Goal: Transaction & Acquisition: Purchase product/service

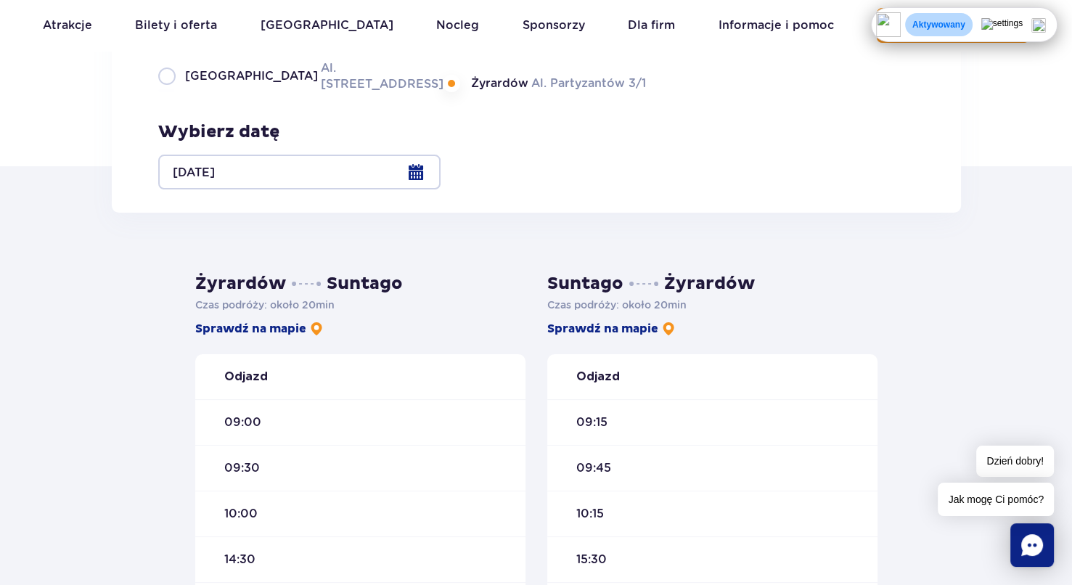
click at [965, 20] on p "Aktywowany" at bounding box center [938, 25] width 53 height 12
click at [965, 28] on p "Aktywowany" at bounding box center [938, 25] width 53 height 12
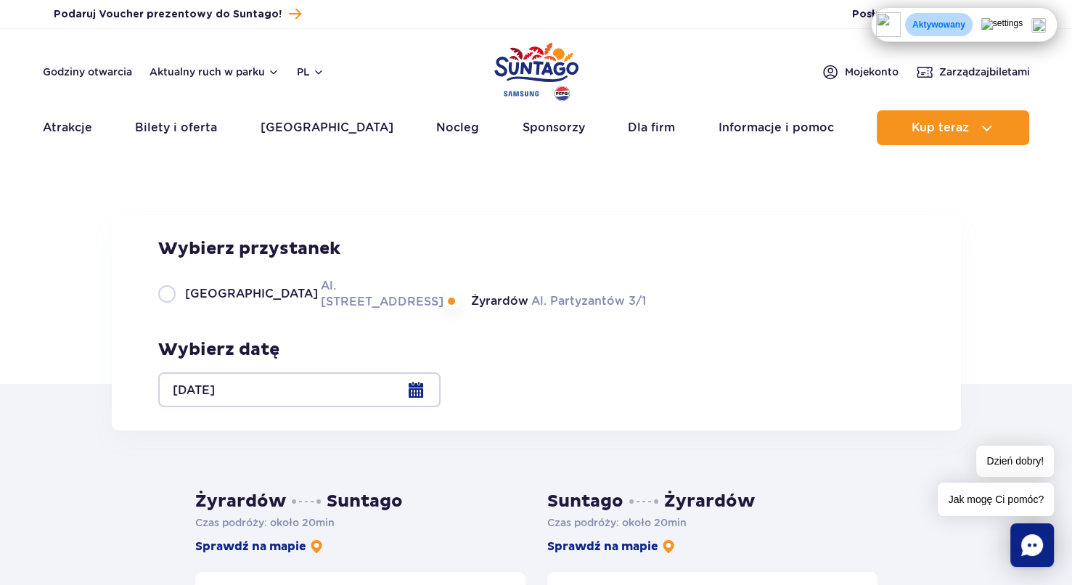
click at [965, 21] on p "Aktywowany" at bounding box center [938, 25] width 53 height 12
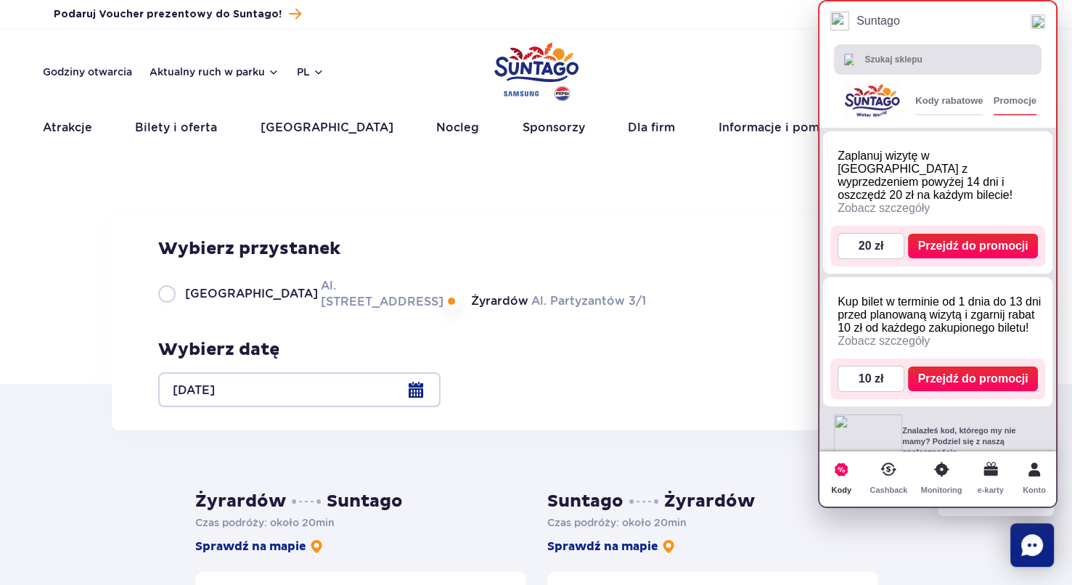
click at [899, 481] on icon at bounding box center [888, 469] width 30 height 30
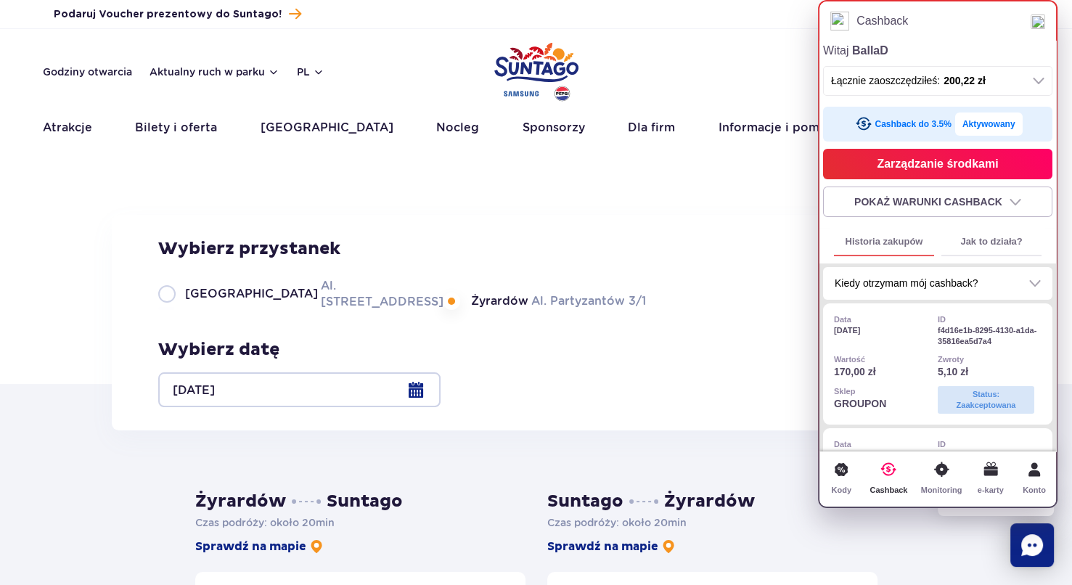
click at [673, 173] on div "Rozkład jazdy Suntago Busa Wybierz przystanek Warszawa Al. Jerozolimskie 56 Żyr…" at bounding box center [536, 273] width 1072 height 221
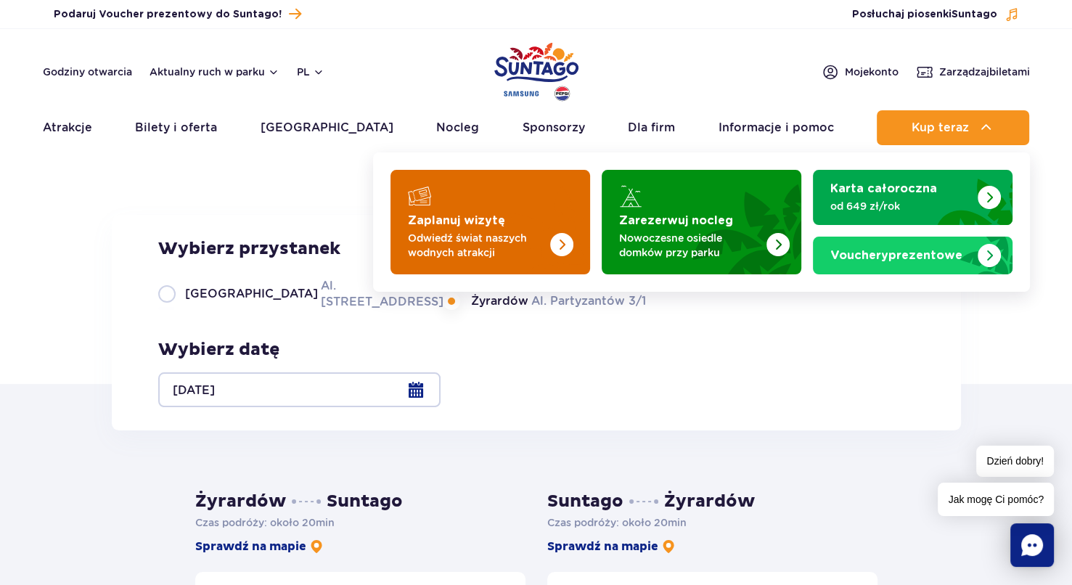
click at [548, 215] on img "Zaplanuj wizytę" at bounding box center [531, 217] width 115 height 113
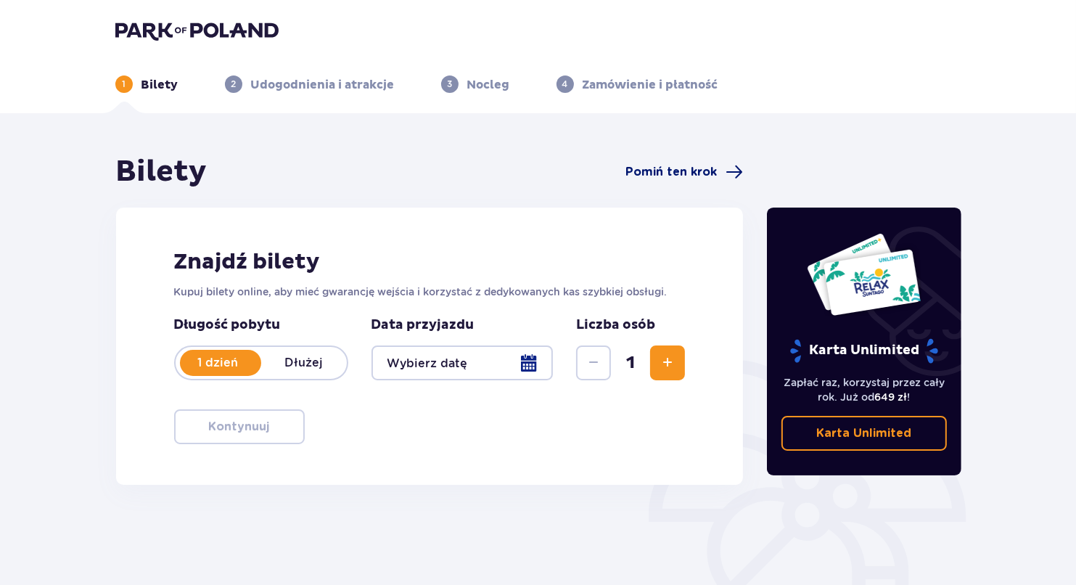
click at [670, 174] on span "Pomiń ten krok" at bounding box center [670, 172] width 91 height 16
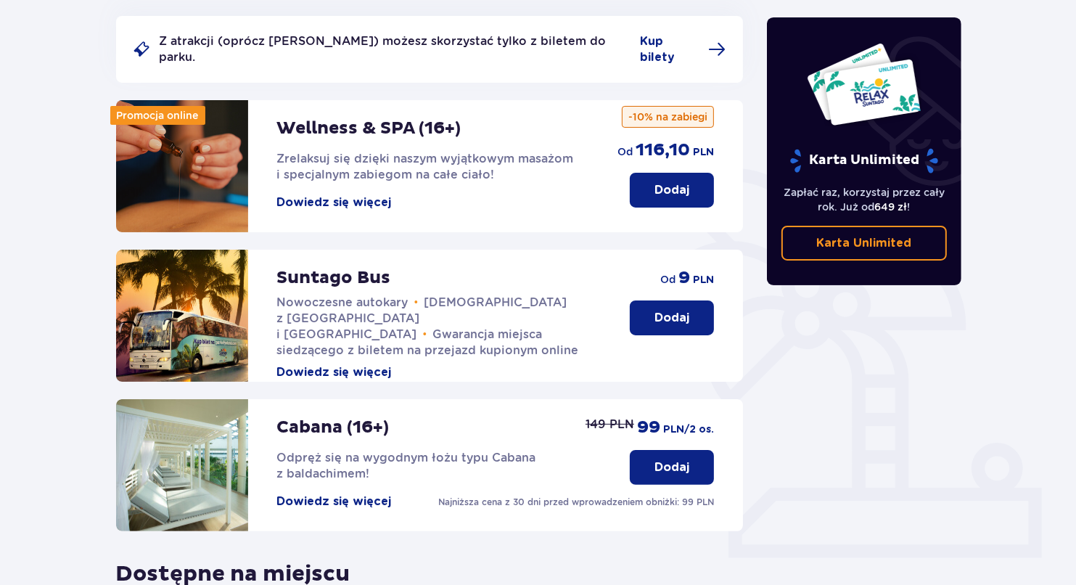
scroll to position [218, 0]
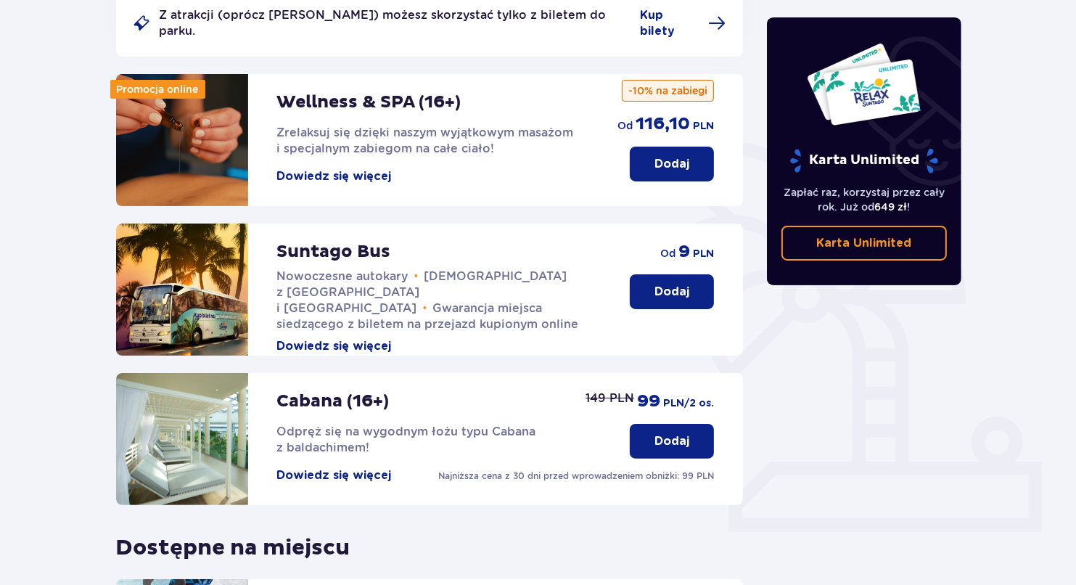
click at [681, 284] on p "Dodaj" at bounding box center [671, 292] width 35 height 16
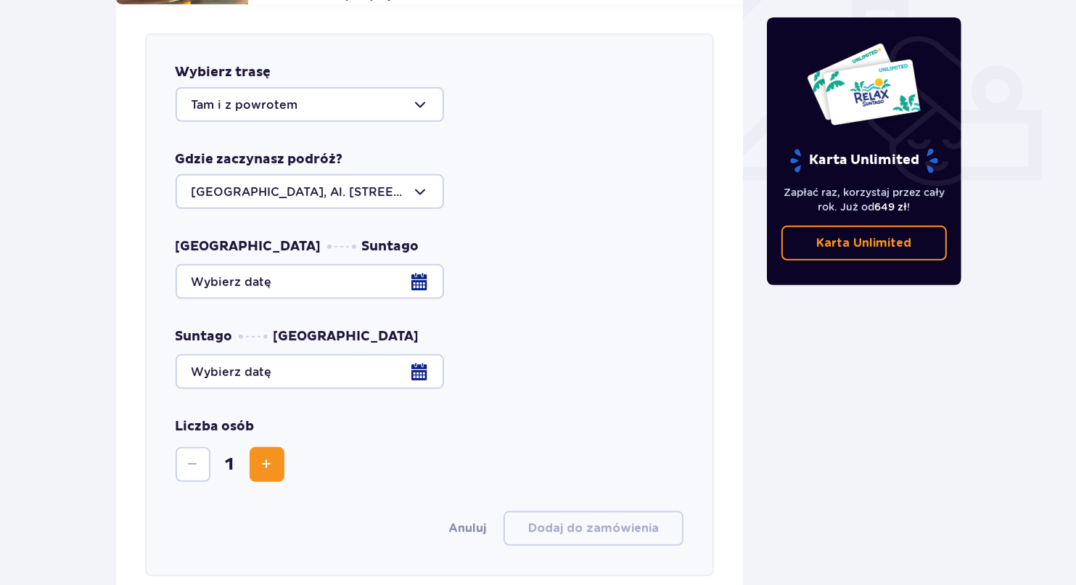
scroll to position [570, 0]
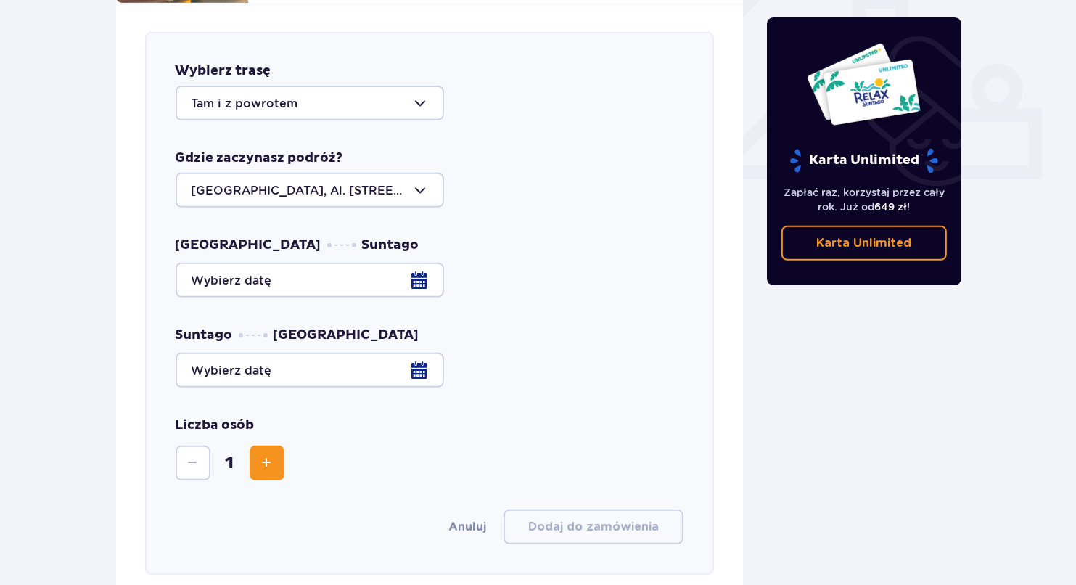
click at [327, 92] on div at bounding box center [310, 103] width 268 height 35
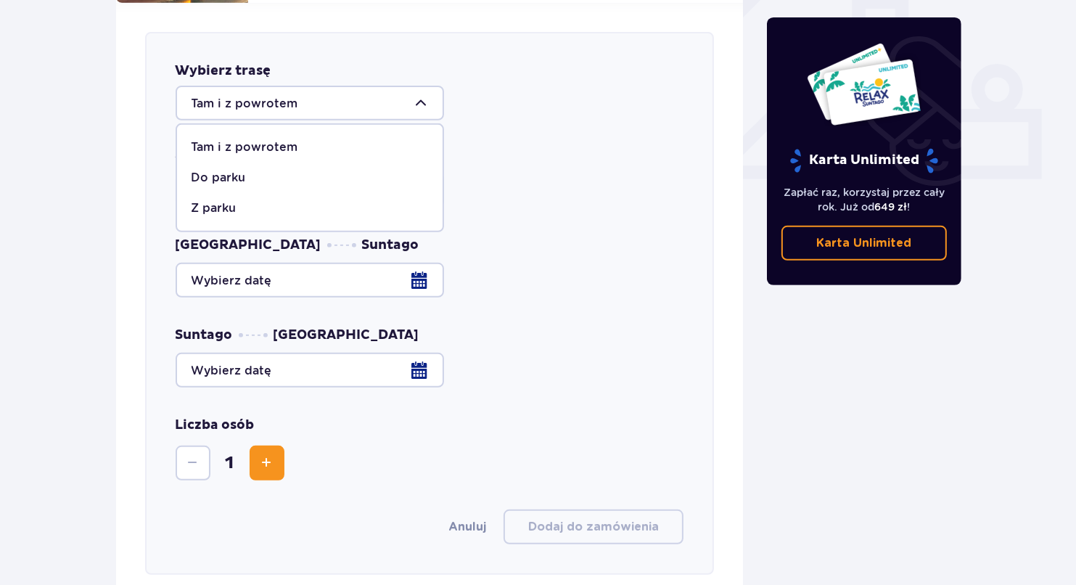
drag, startPoint x: 258, startPoint y: 157, endPoint x: 269, endPoint y: 182, distance: 27.6
click at [258, 170] on div "Do parku" at bounding box center [310, 178] width 237 height 16
type input "Do parku"
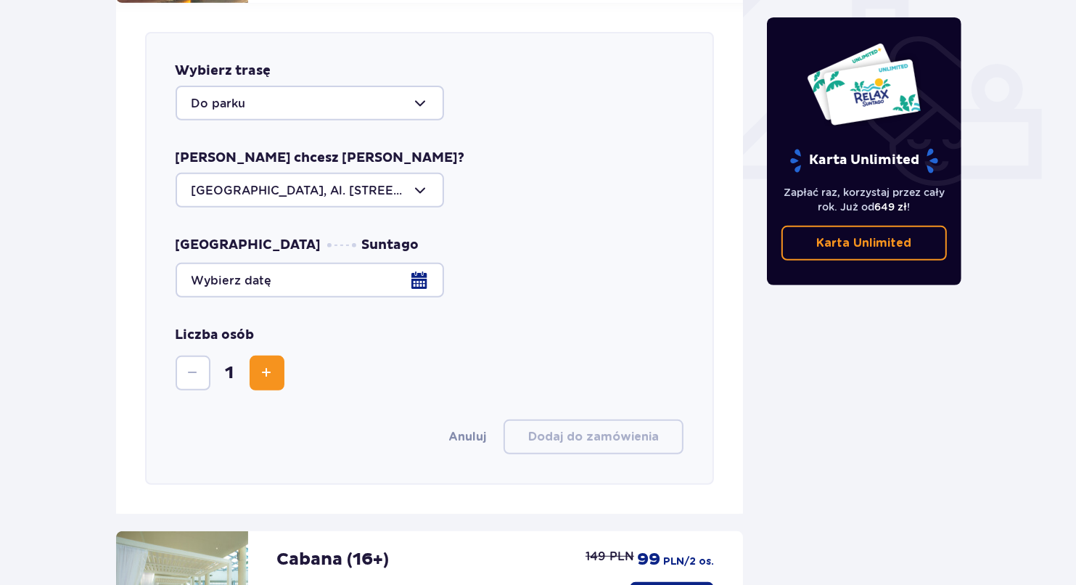
click at [354, 179] on div at bounding box center [310, 190] width 268 height 35
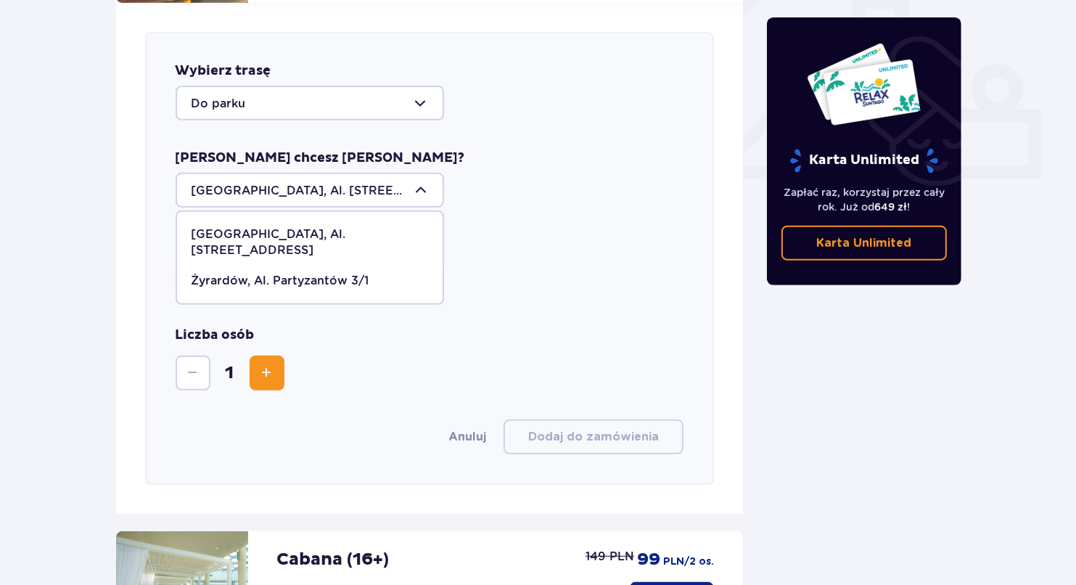
click at [354, 179] on div at bounding box center [310, 190] width 268 height 35
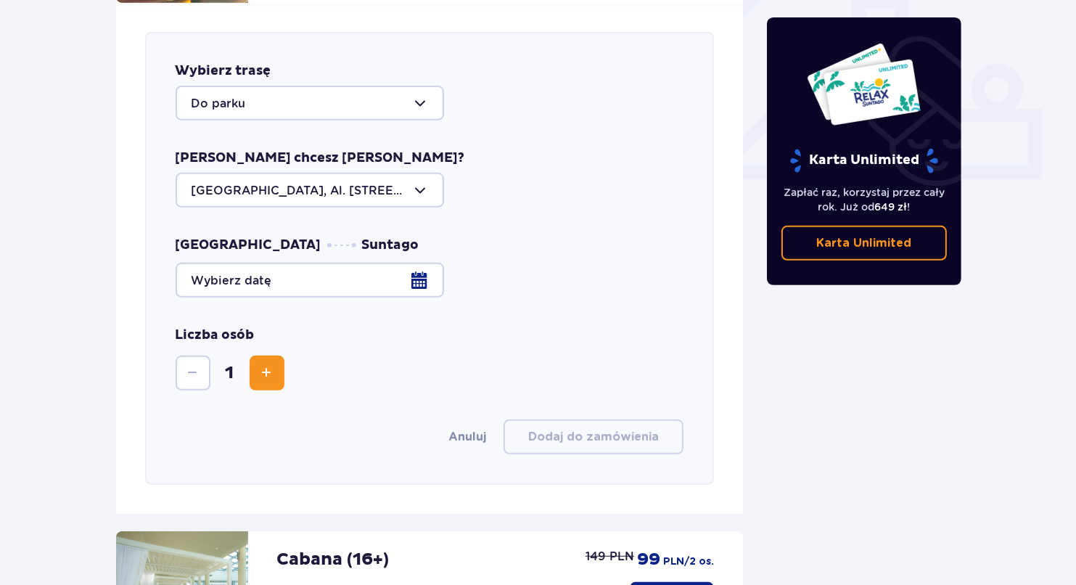
click at [324, 279] on div at bounding box center [430, 280] width 509 height 35
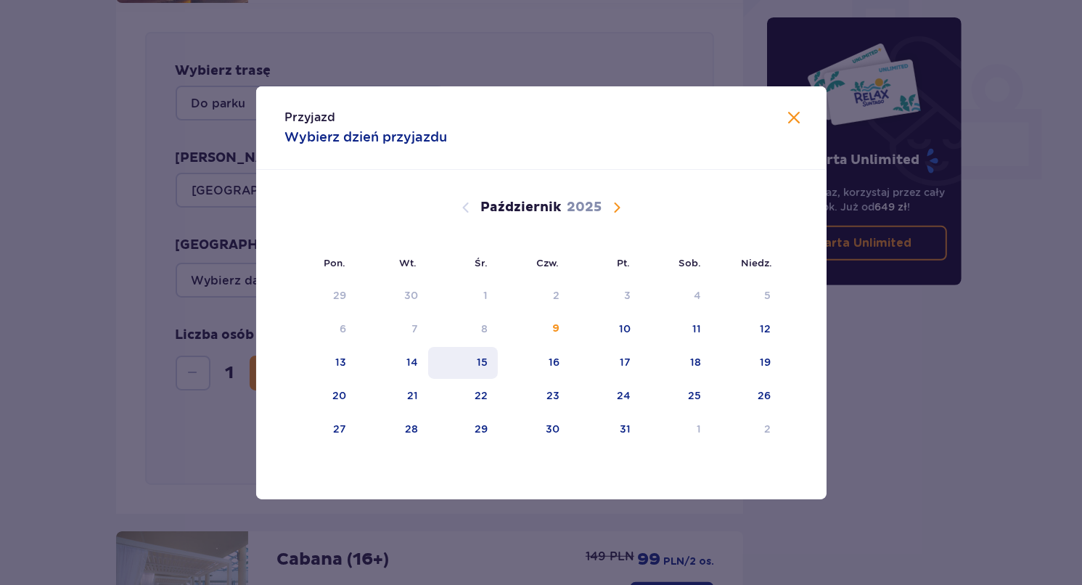
click at [490, 358] on div "15" at bounding box center [463, 363] width 70 height 32
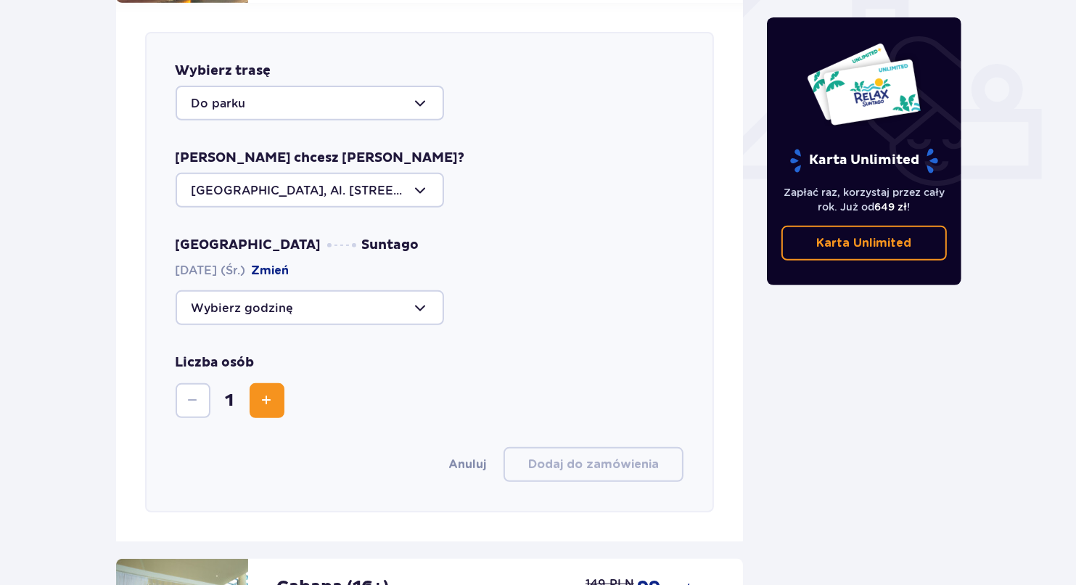
click at [301, 290] on div at bounding box center [310, 307] width 268 height 35
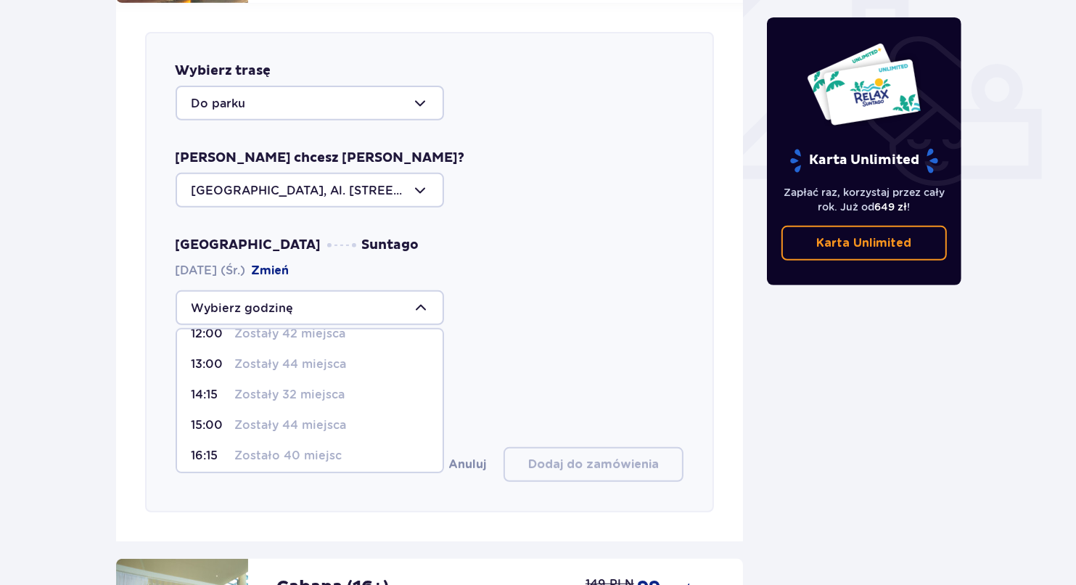
scroll to position [145, 0]
click at [268, 443] on p "Zostało 40 miejsc" at bounding box center [288, 451] width 107 height 16
type input "16:15"
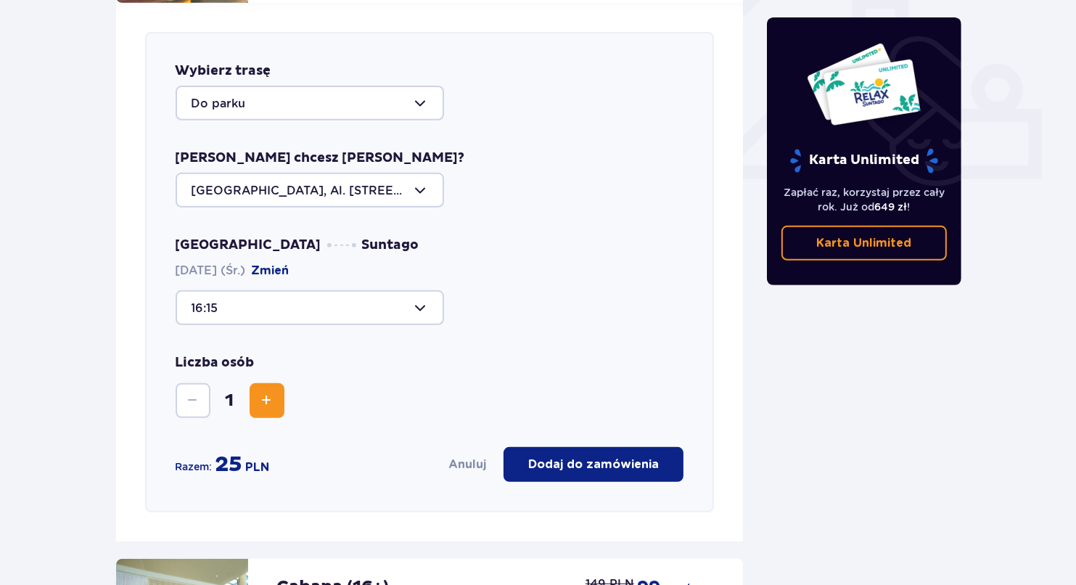
click at [259, 392] on span "Zwiększ" at bounding box center [266, 400] width 17 height 17
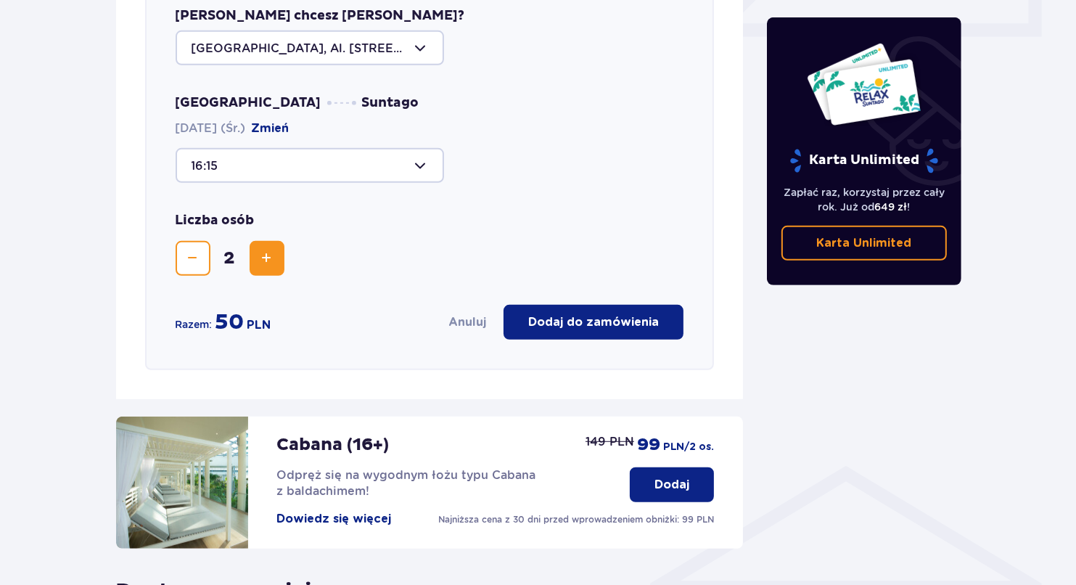
scroll to position [715, 0]
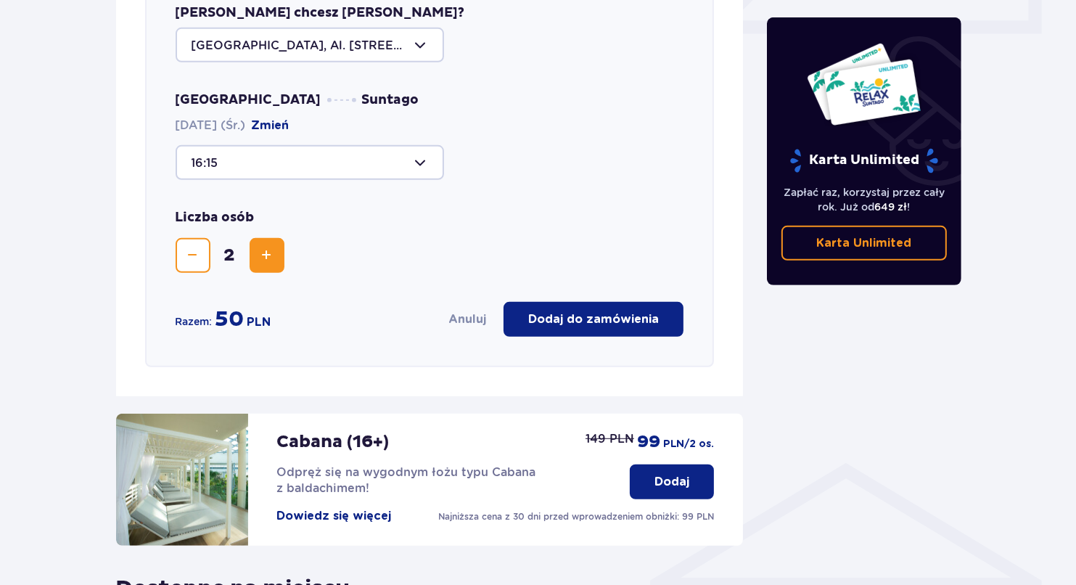
click at [612, 311] on p "Dodaj do zamówienia" at bounding box center [593, 319] width 131 height 16
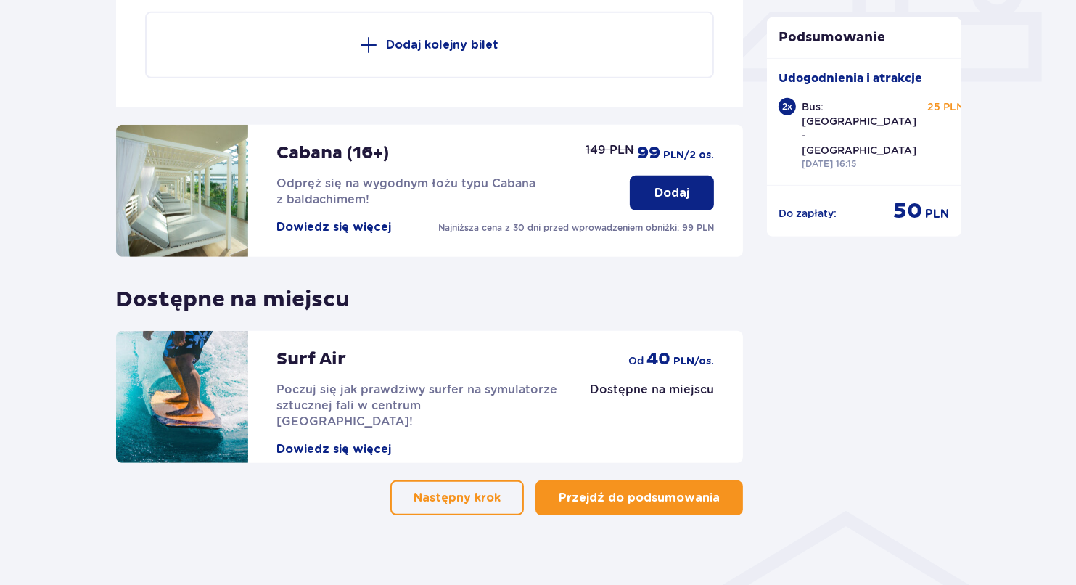
scroll to position [670, 0]
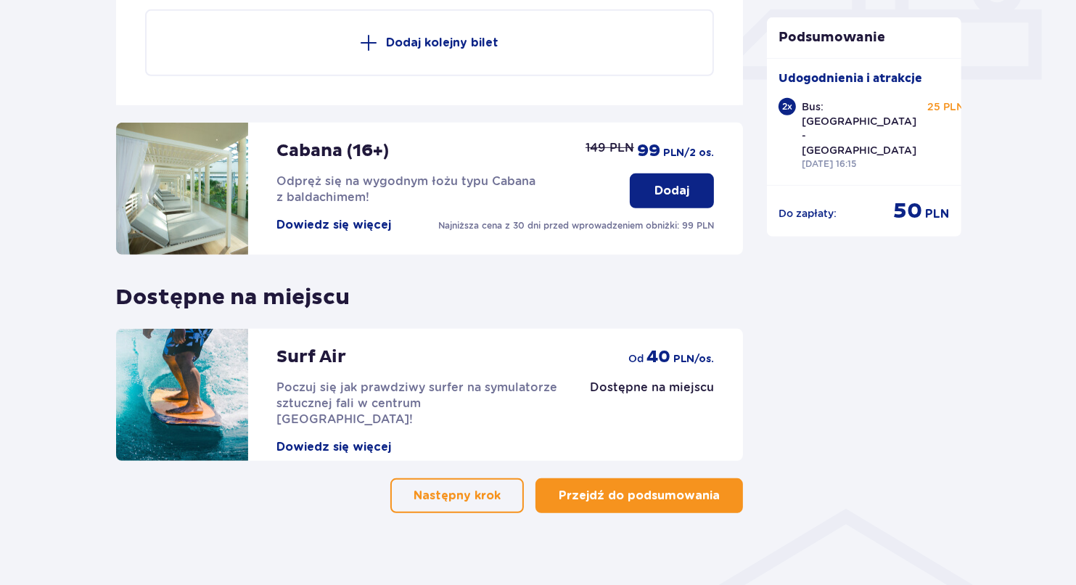
click at [681, 183] on p "Dodaj" at bounding box center [671, 191] width 35 height 16
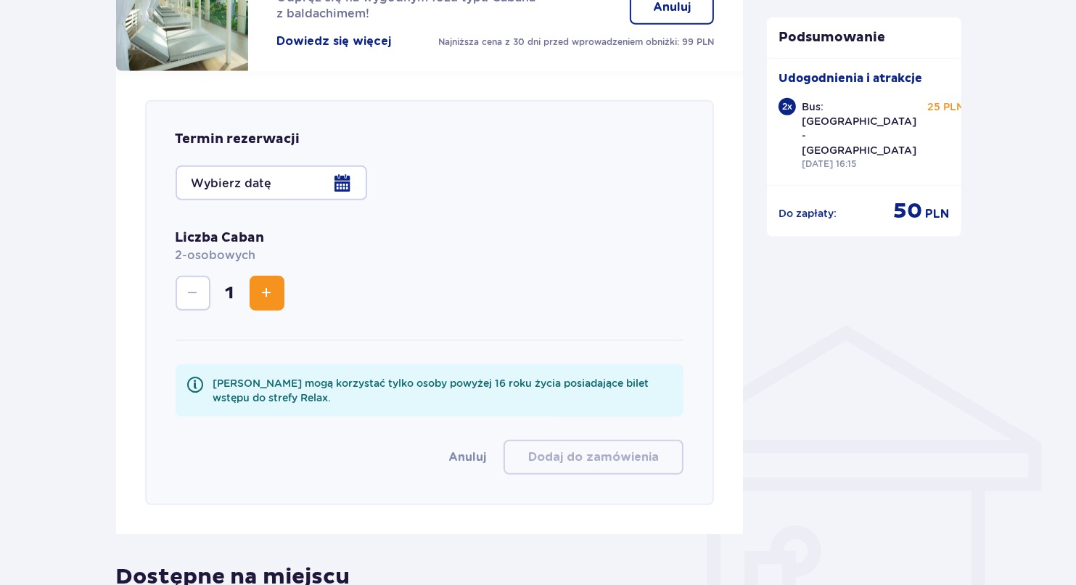
scroll to position [847, 0]
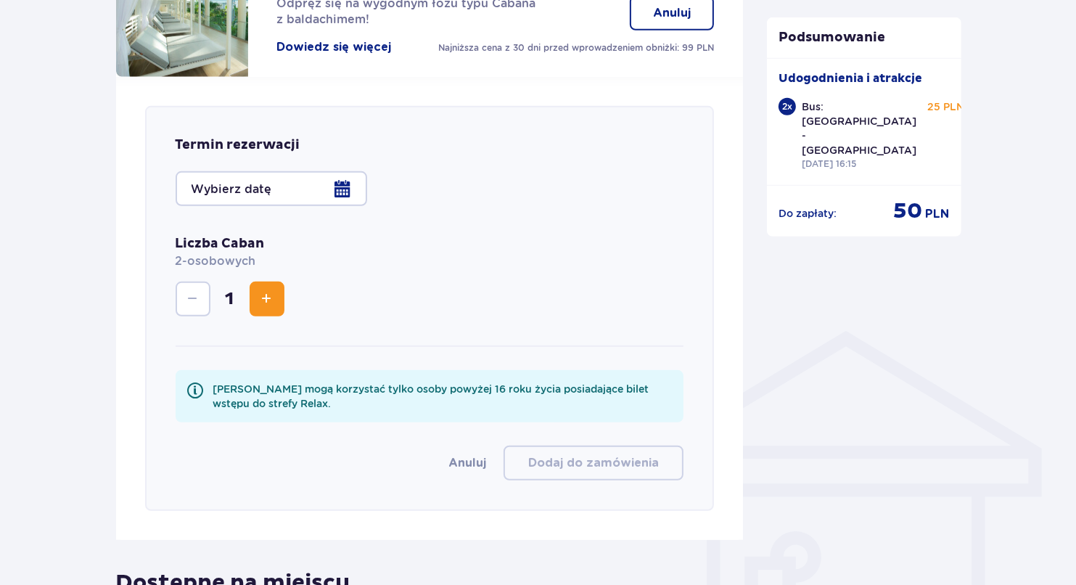
click at [295, 172] on div at bounding box center [272, 188] width 192 height 35
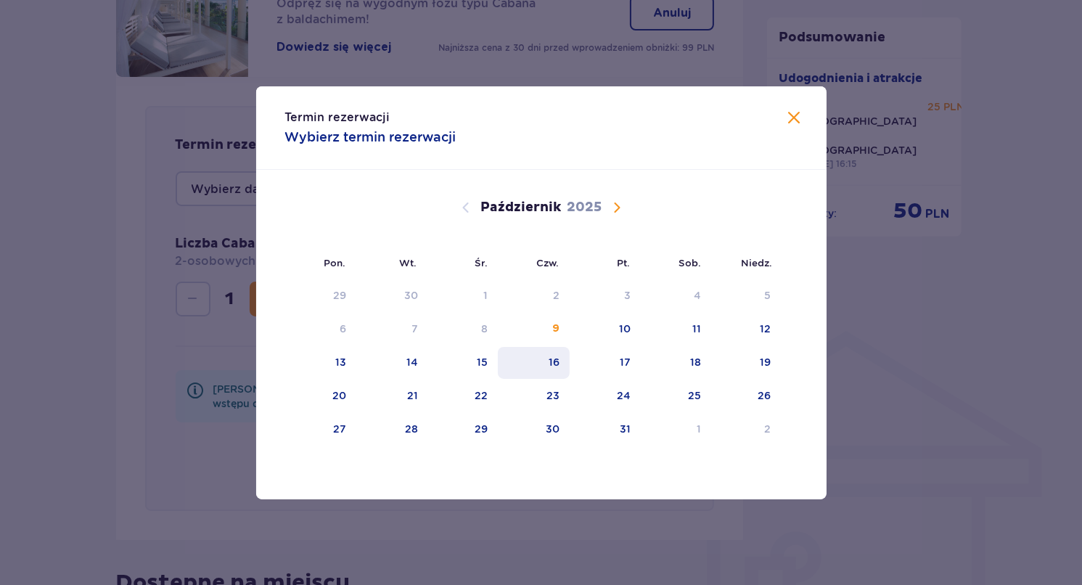
click at [559, 360] on div "16" at bounding box center [553, 362] width 11 height 15
type input "[DATE] (Czw.)"
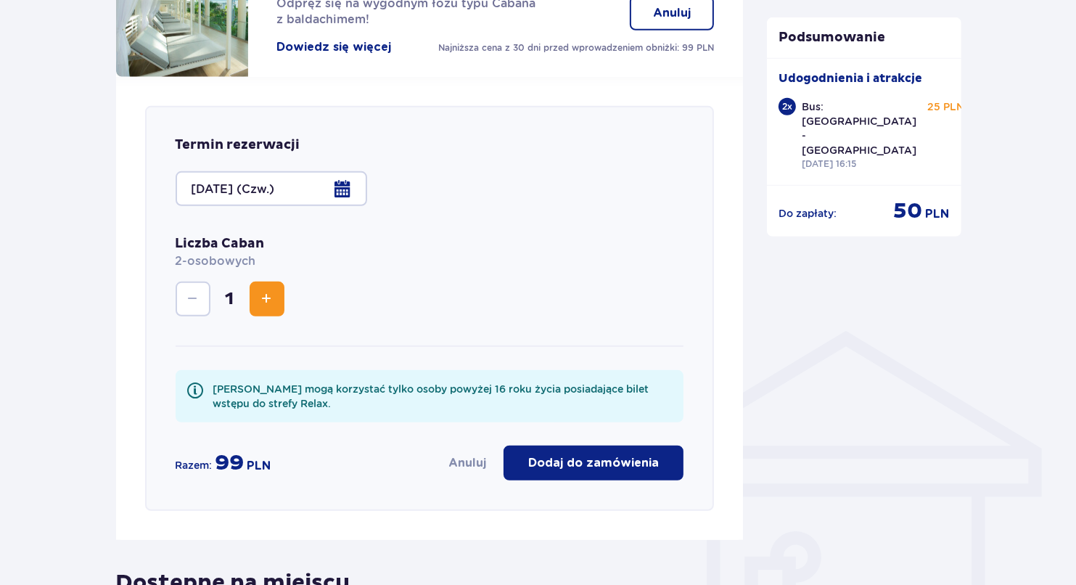
click at [551, 455] on p "Dodaj do zamówienia" at bounding box center [593, 463] width 131 height 16
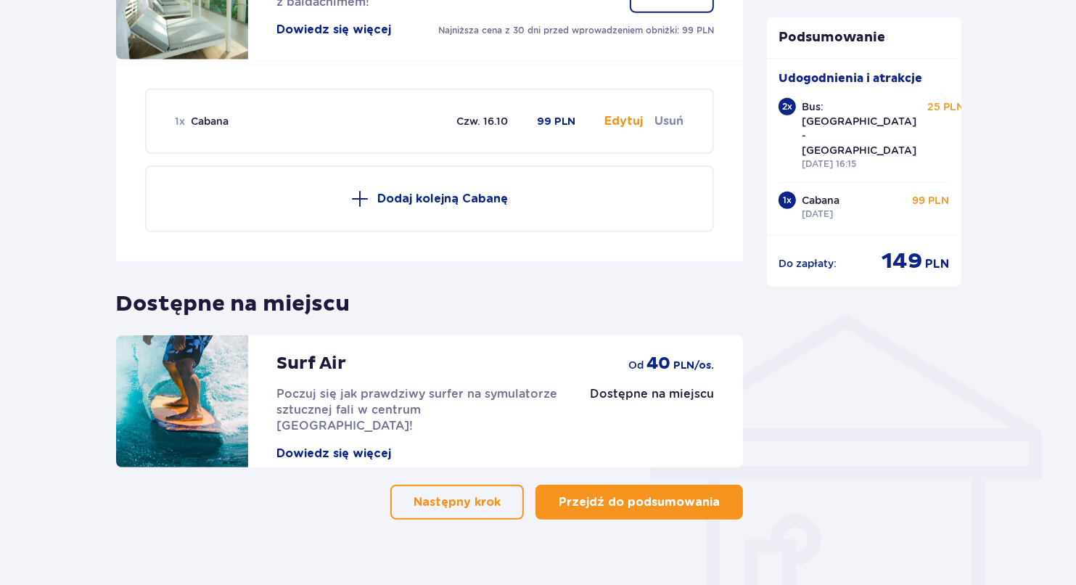
scroll to position [870, 0]
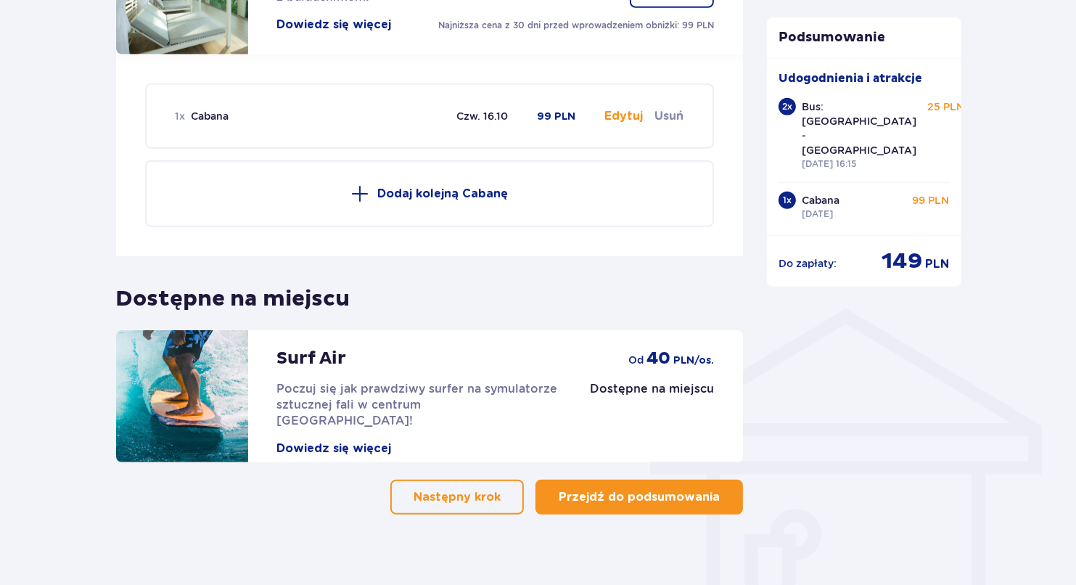
click at [680, 489] on p "Przejdź do podsumowania" at bounding box center [639, 497] width 161 height 16
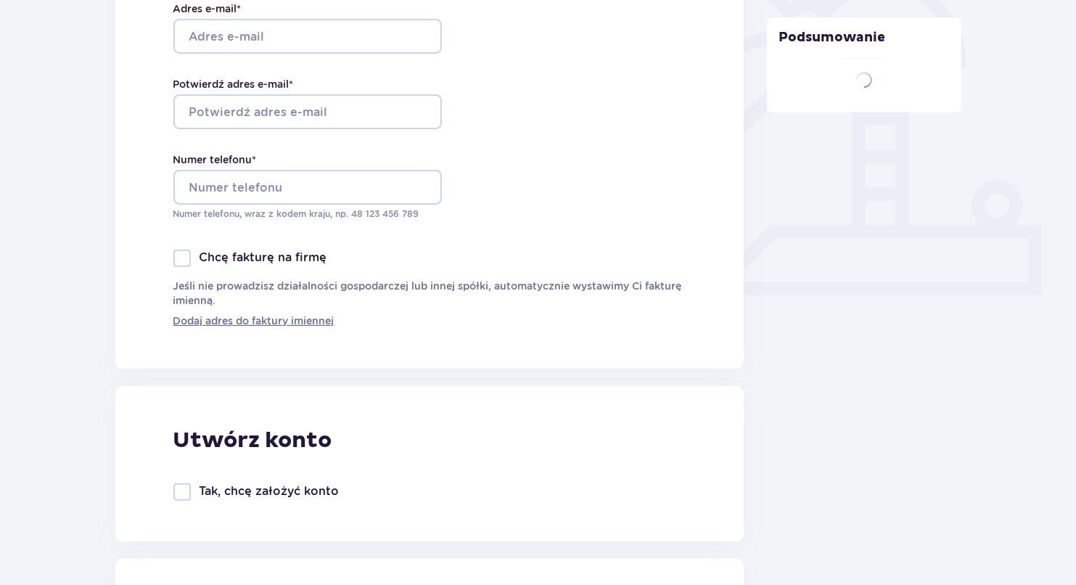
type input "[PERSON_NAME]"
type input "[EMAIL_ADDRESS][DOMAIN_NAME]"
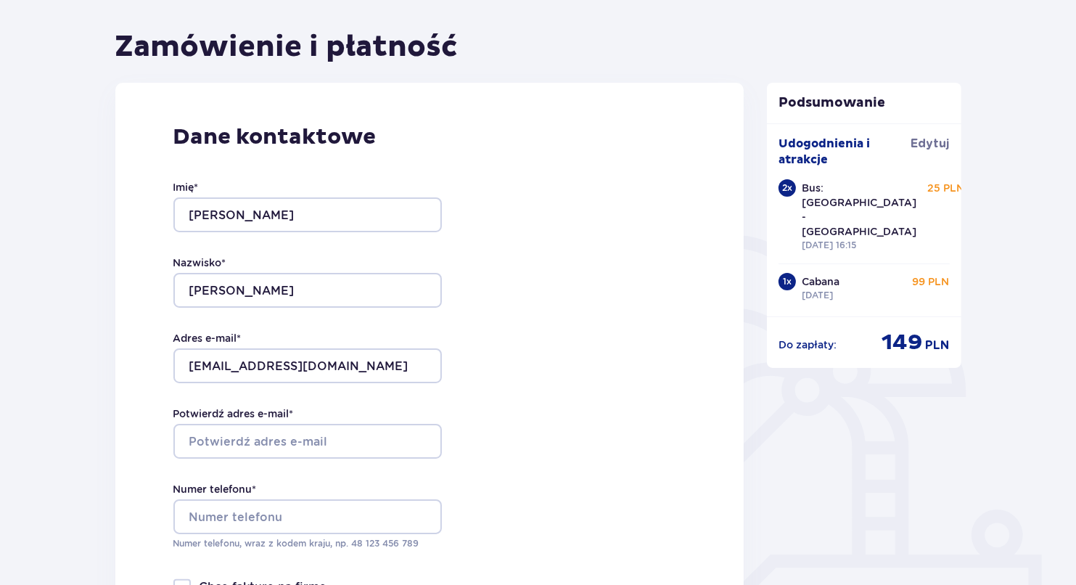
scroll to position [218, 0]
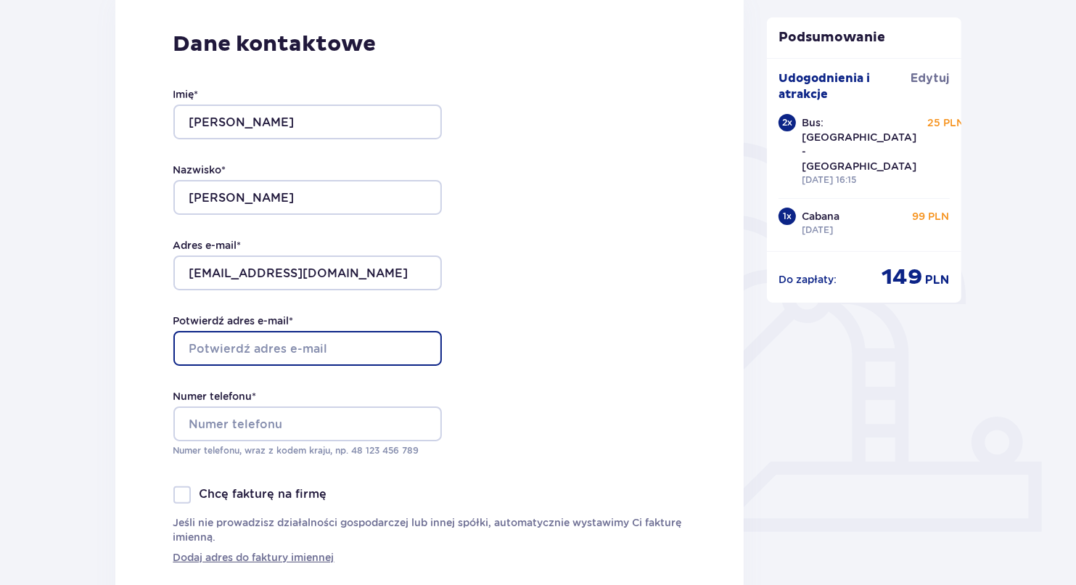
click at [300, 349] on input "Potwierdź adres e-mail *" at bounding box center [307, 348] width 268 height 35
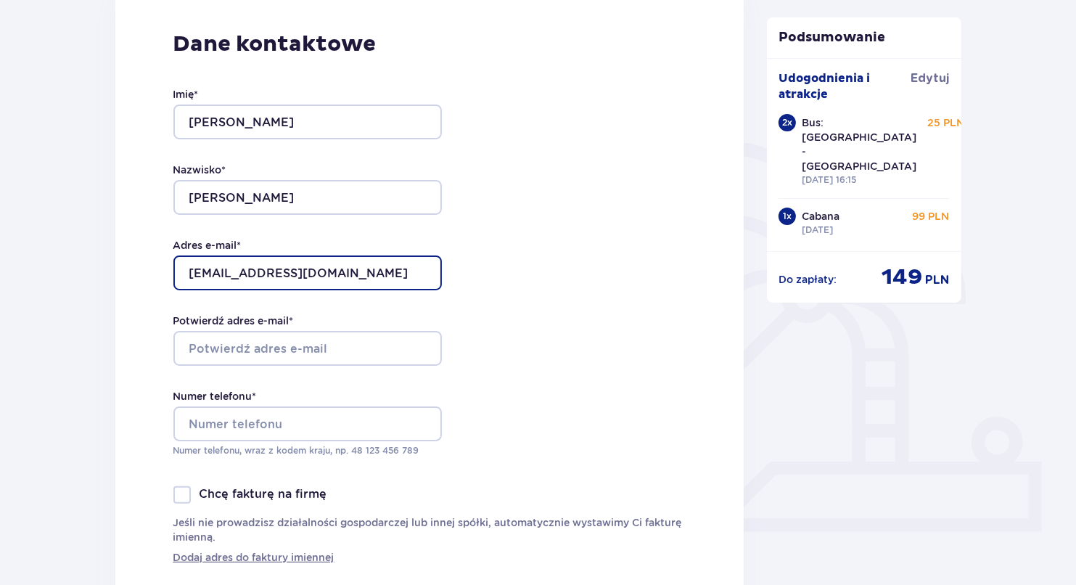
drag, startPoint x: 359, startPoint y: 266, endPoint x: 142, endPoint y: 284, distance: 217.6
click at [132, 287] on div "Dane kontaktowe Imię * [PERSON_NAME] * [PERSON_NAME] Adres e-mail * [EMAIL_ADDR…" at bounding box center [429, 297] width 629 height 615
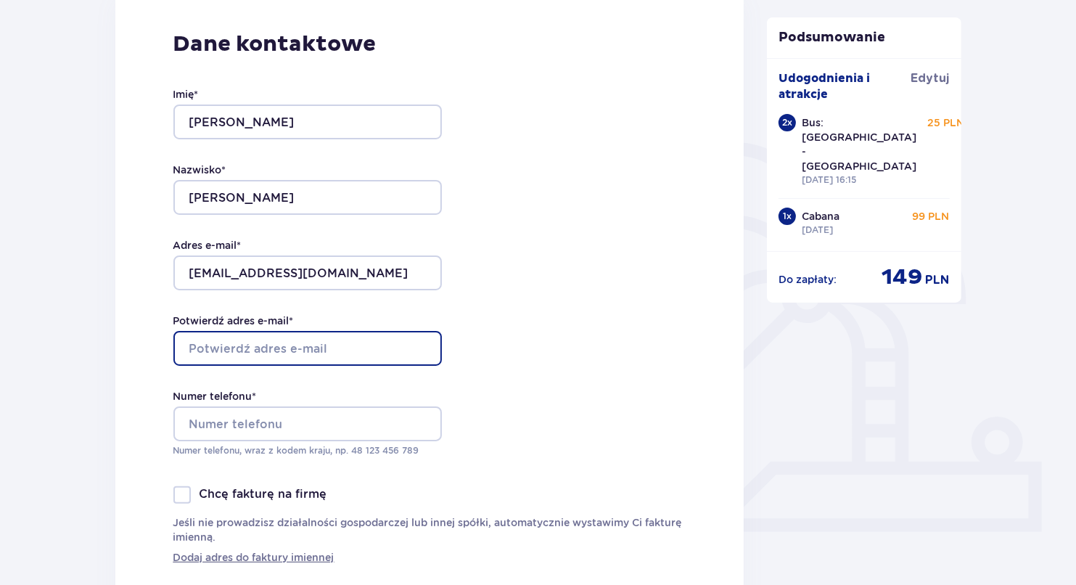
click at [240, 361] on input "Potwierdź adres e-mail *" at bounding box center [307, 348] width 268 height 35
paste input "[EMAIL_ADDRESS][DOMAIN_NAME]"
type input "[EMAIL_ADDRESS][DOMAIN_NAME]"
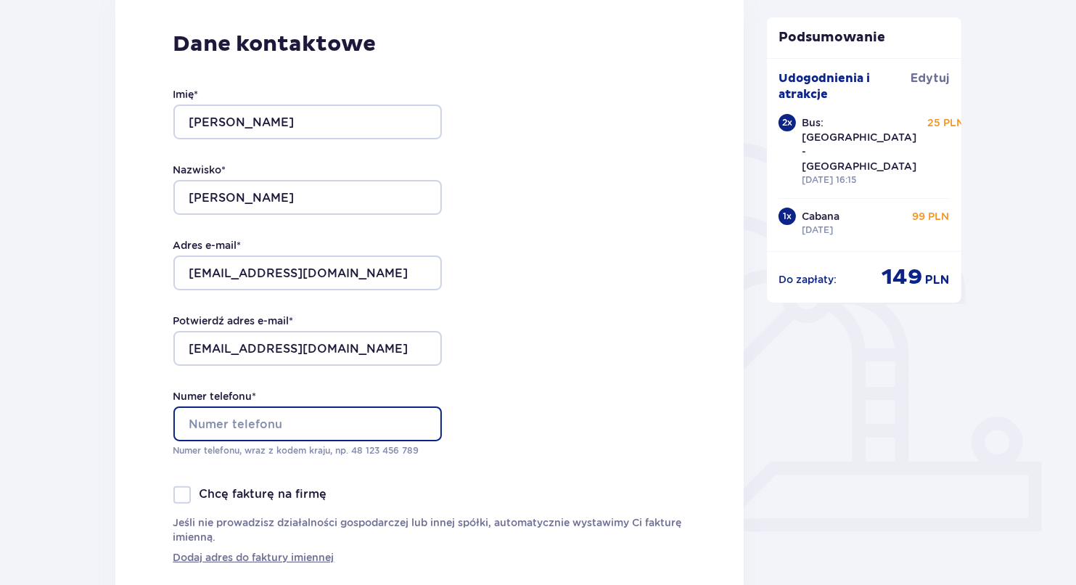
click at [294, 414] on input "Numer telefonu *" at bounding box center [307, 423] width 268 height 35
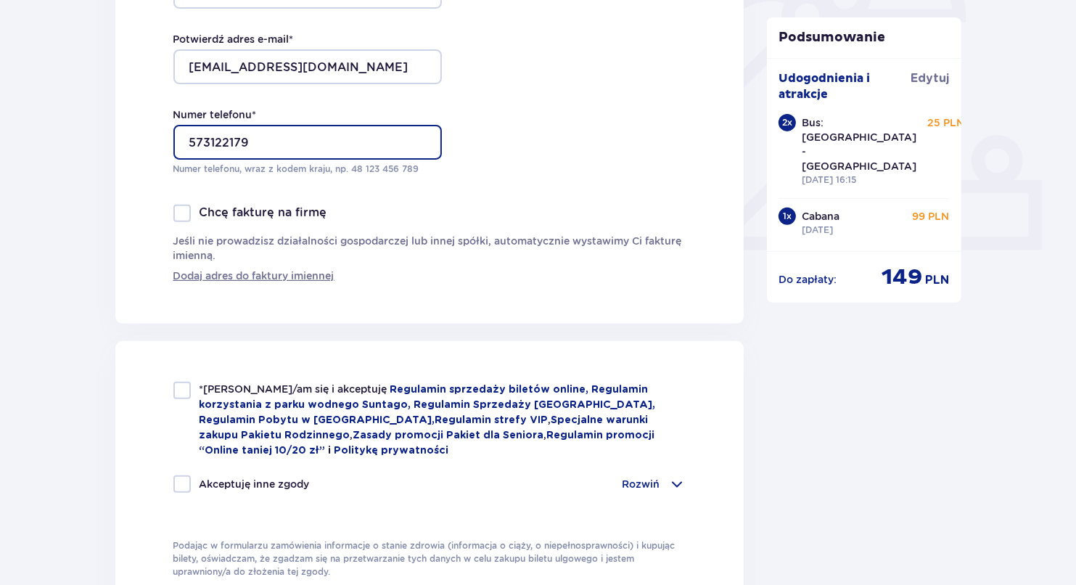
scroll to position [508, 0]
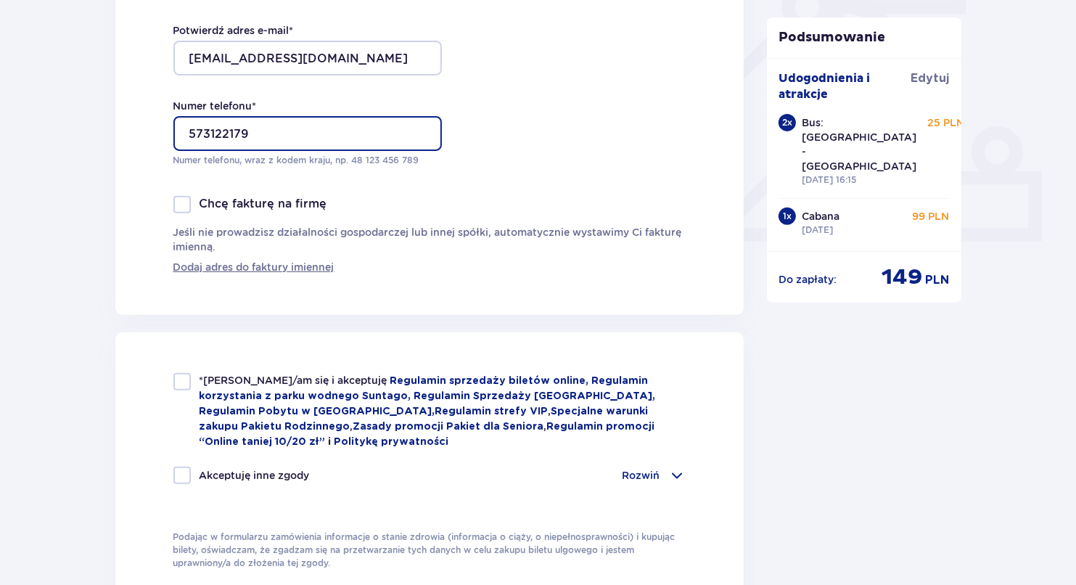
type input "573122179"
click at [174, 385] on div at bounding box center [181, 381] width 17 height 17
checkbox input "true"
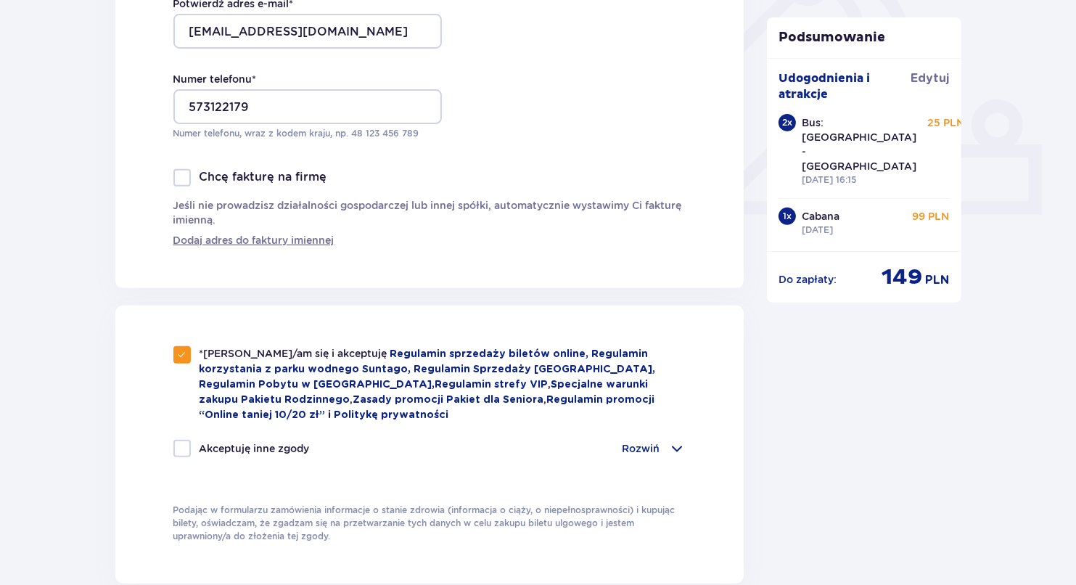
scroll to position [580, 0]
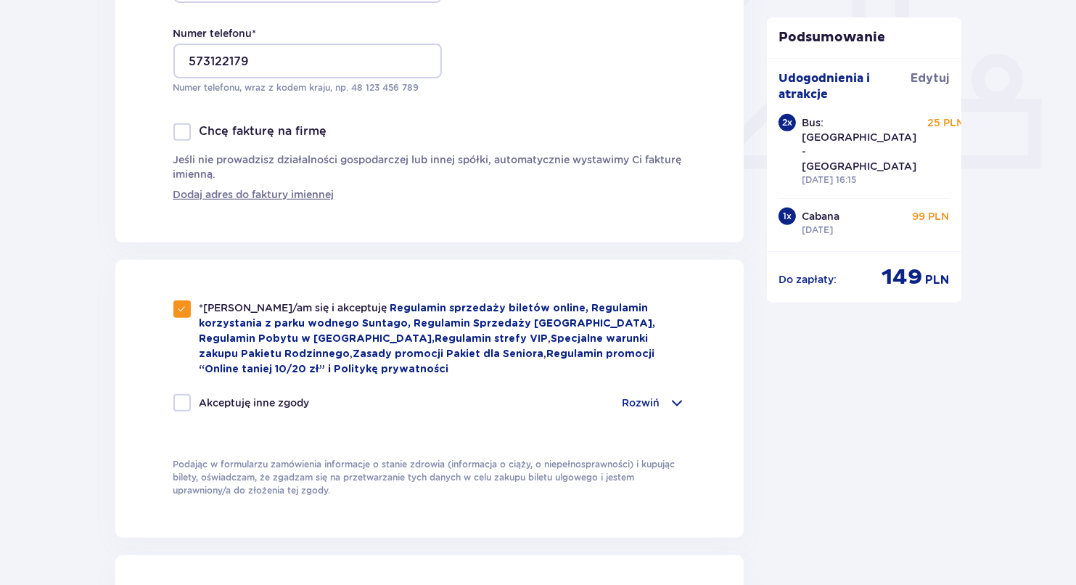
click at [649, 395] on p "Rozwiń" at bounding box center [641, 402] width 38 height 15
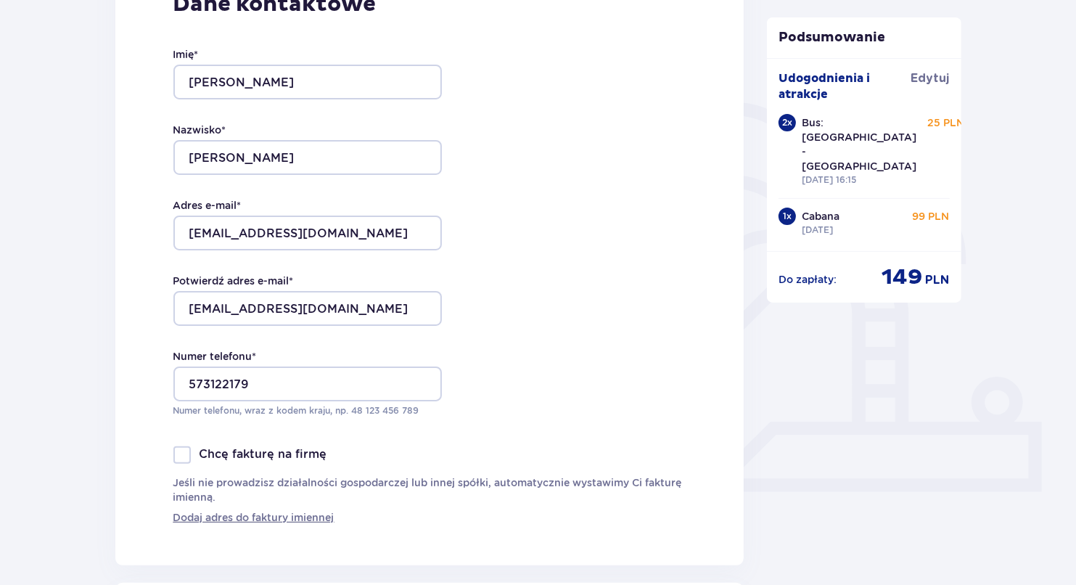
scroll to position [290, 0]
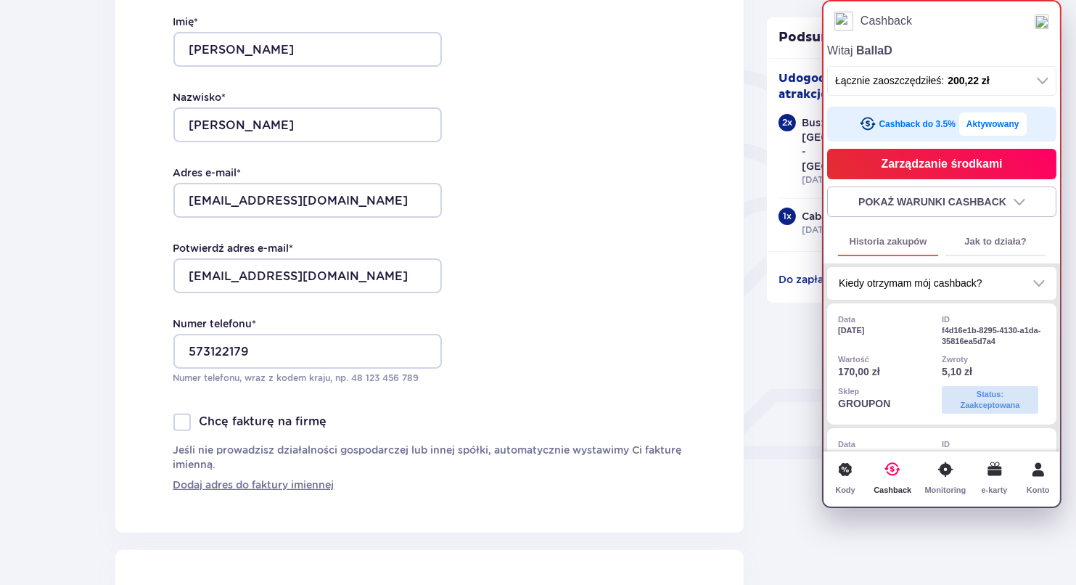
click at [971, 121] on button "Aktywowany" at bounding box center [992, 123] width 67 height 23
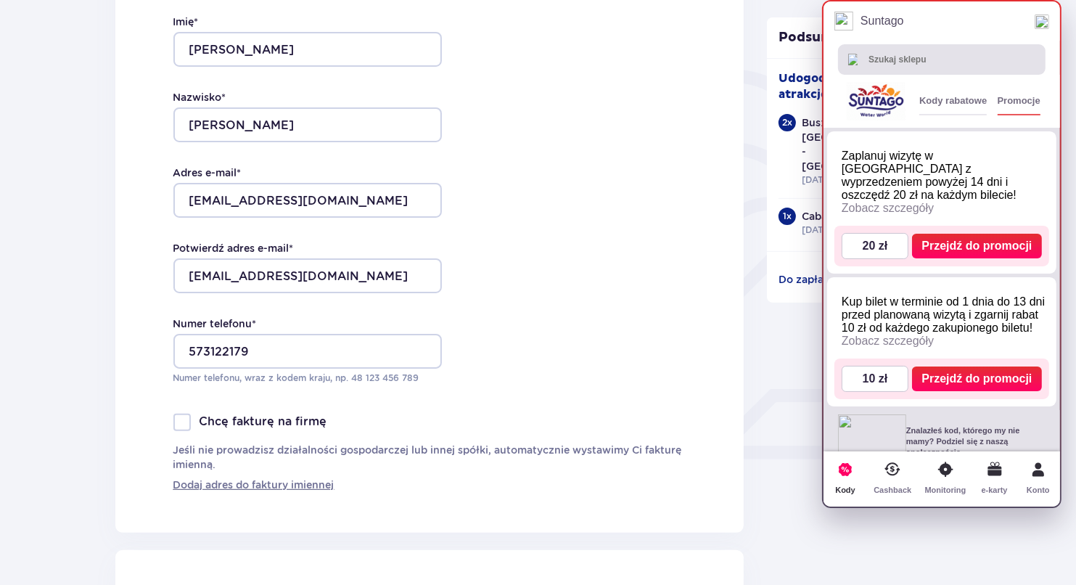
click at [957, 96] on div "Kody rabatowe" at bounding box center [952, 101] width 67 height 28
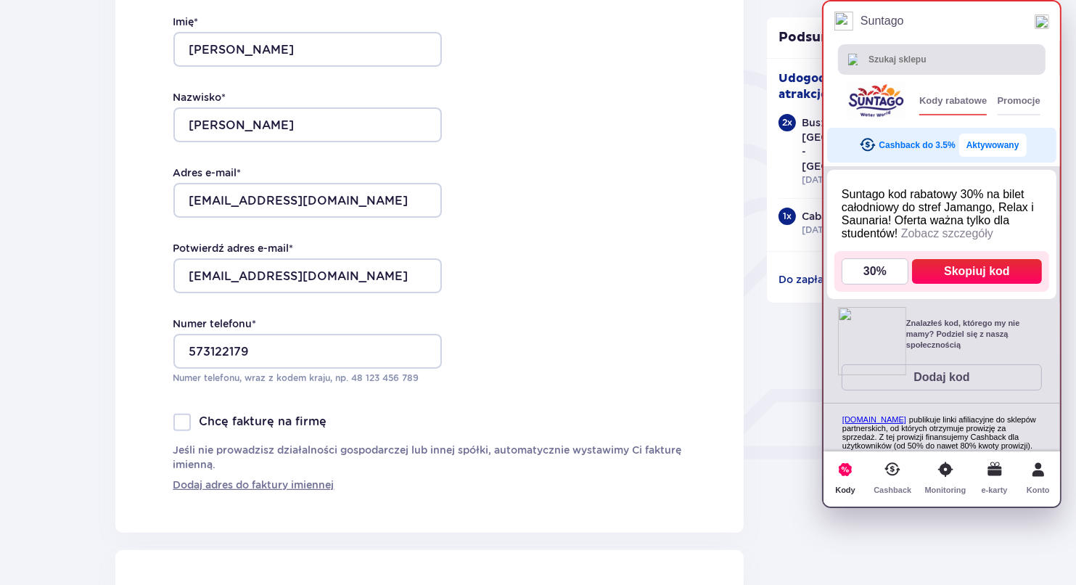
click at [1027, 96] on div "Promocje" at bounding box center [1019, 101] width 43 height 28
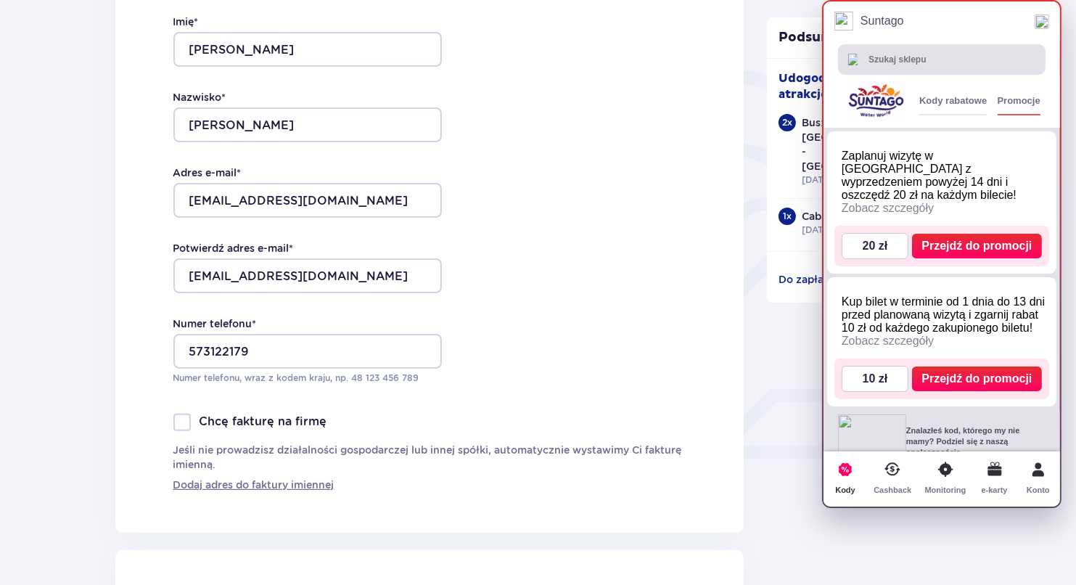
click at [966, 98] on div "Kody rabatowe" at bounding box center [952, 101] width 67 height 28
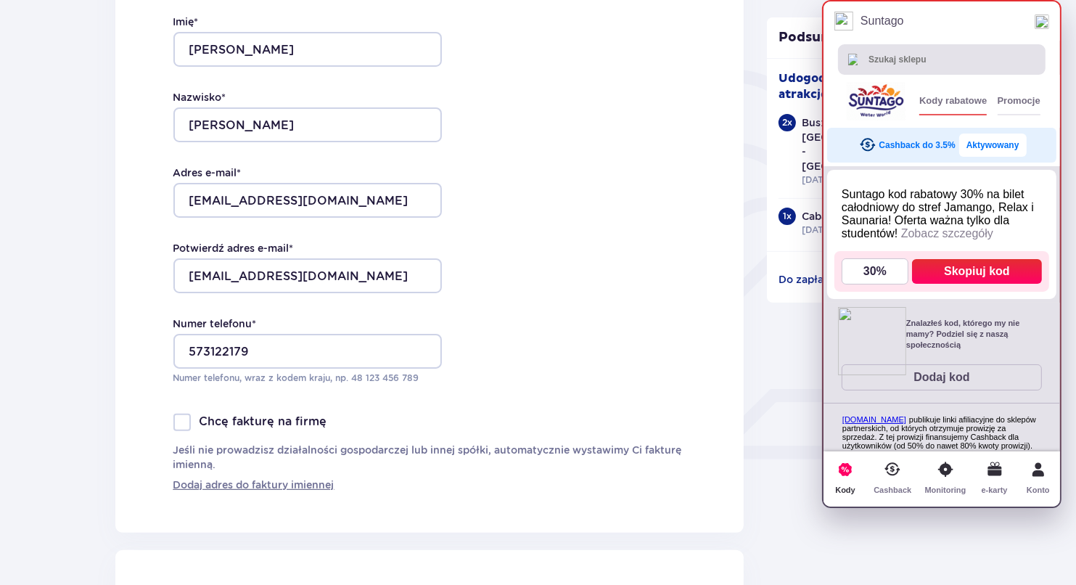
click at [938, 86] on div "Kody rabatowe Promocje" at bounding box center [941, 101] width 237 height 53
click at [895, 466] on icon at bounding box center [892, 469] width 4 height 7
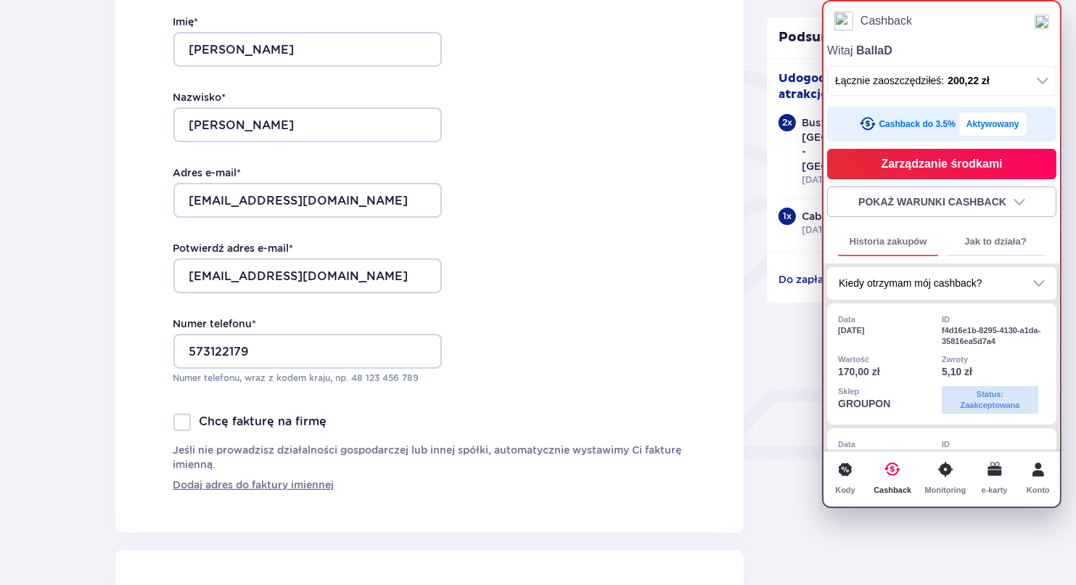
click at [966, 128] on button "Aktywowany" at bounding box center [992, 123] width 67 height 23
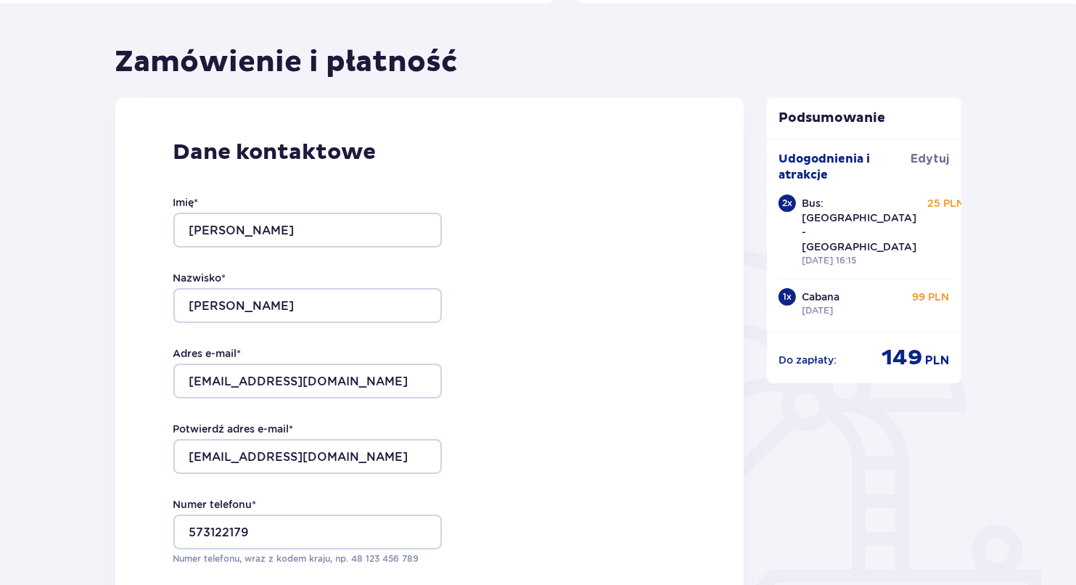
scroll to position [0, 0]
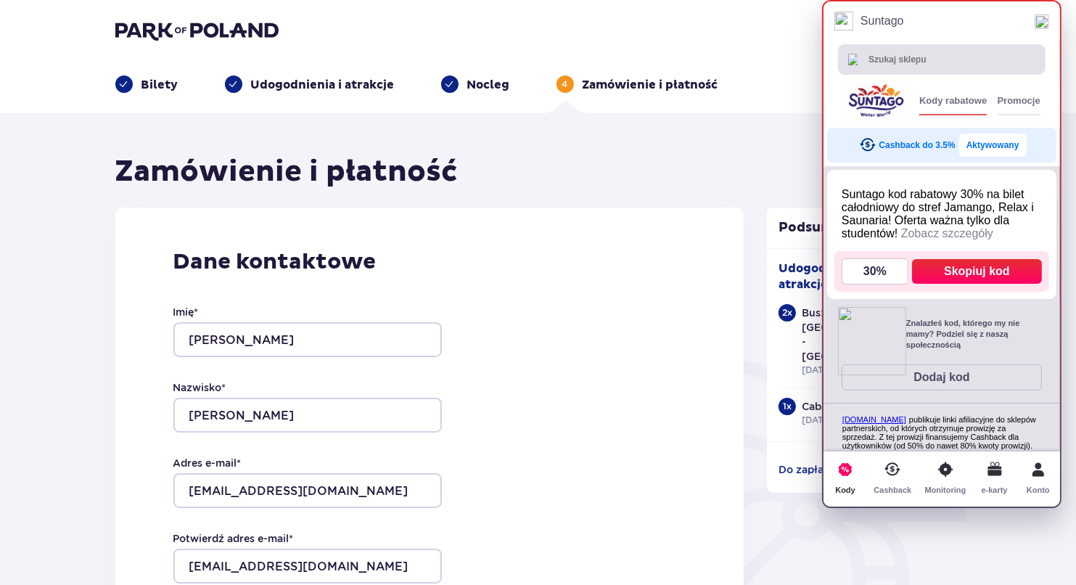
click at [1027, 96] on div "Promocje" at bounding box center [1019, 101] width 43 height 28
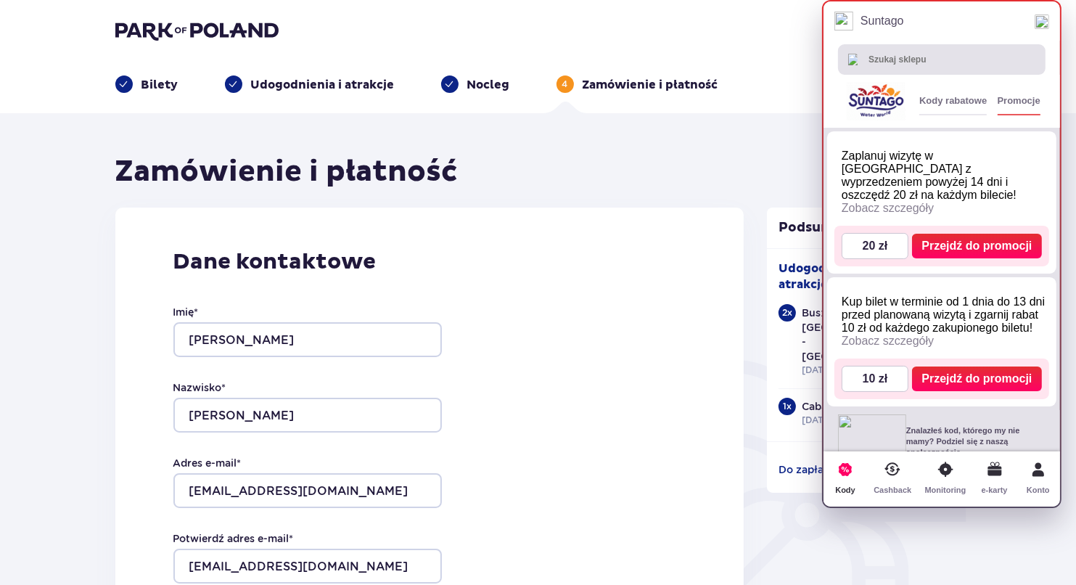
click at [971, 104] on div "Kody rabatowe" at bounding box center [952, 101] width 67 height 28
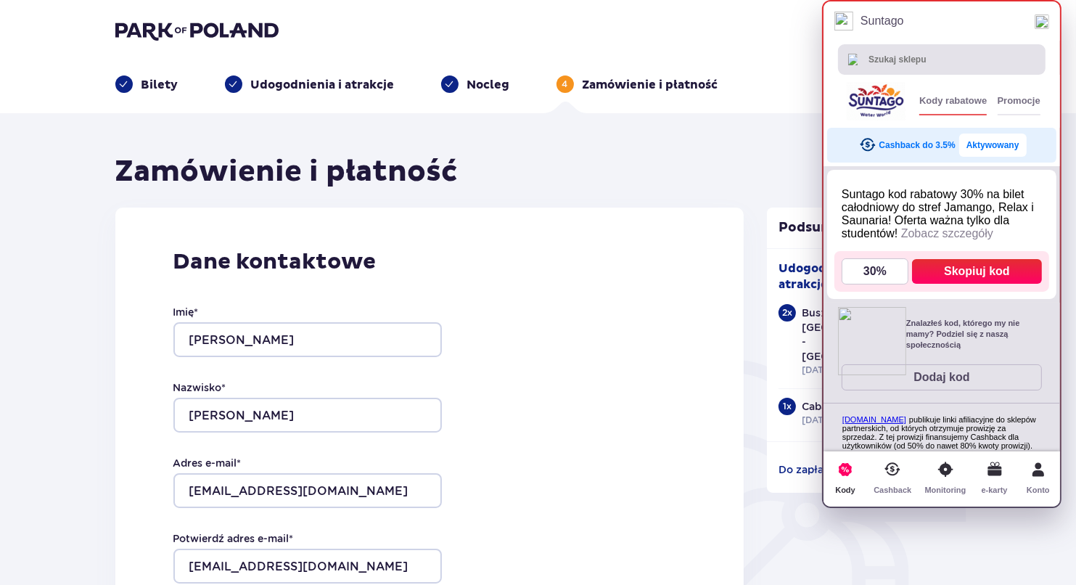
click at [903, 474] on icon at bounding box center [892, 469] width 30 height 30
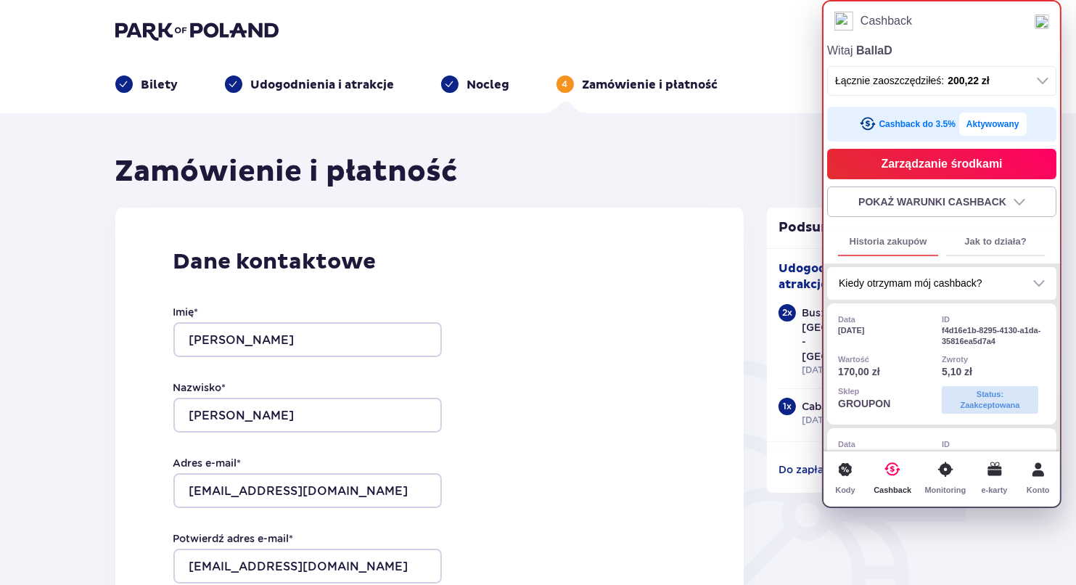
click at [998, 115] on button "Aktywowany" at bounding box center [992, 123] width 67 height 23
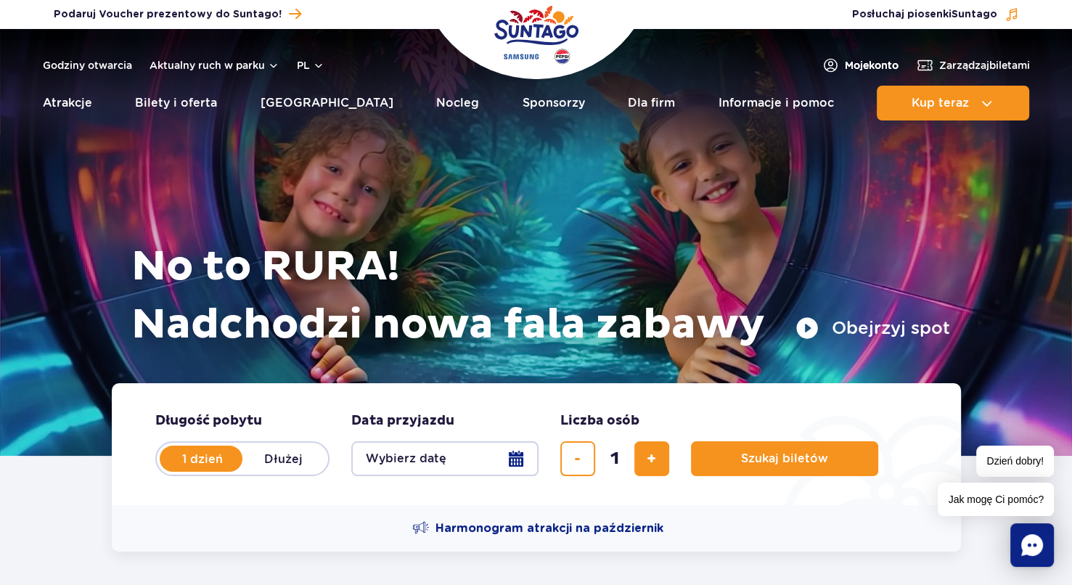
click at [847, 66] on span "Moje konto" at bounding box center [871, 65] width 54 height 15
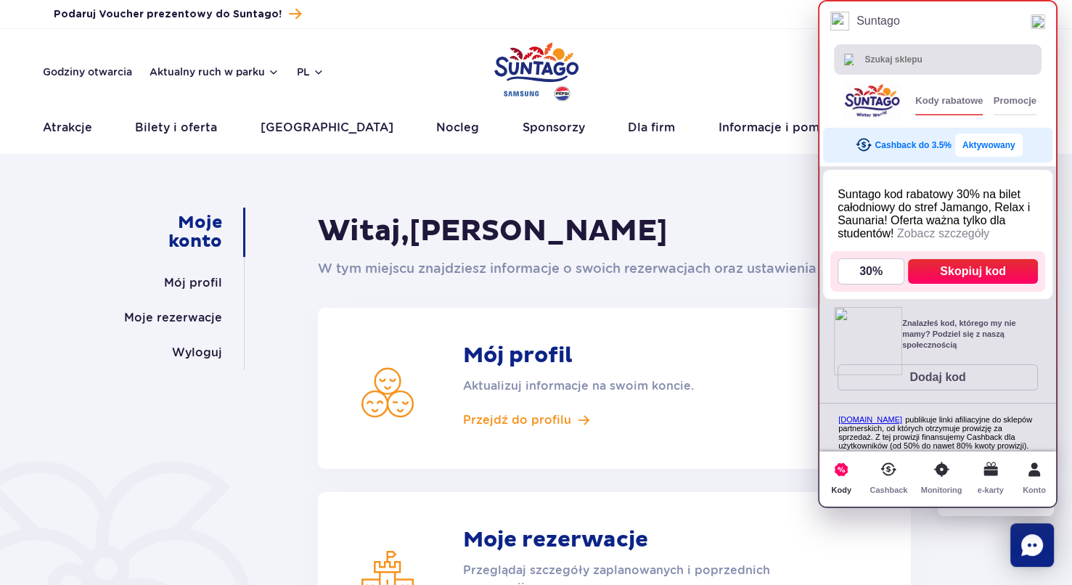
click at [936, 147] on span "Cashback do 3.5%" at bounding box center [912, 145] width 76 height 10
click at [986, 142] on button "Aktywowany" at bounding box center [988, 144] width 67 height 23
click at [991, 145] on button "Aktywowany" at bounding box center [988, 144] width 67 height 23
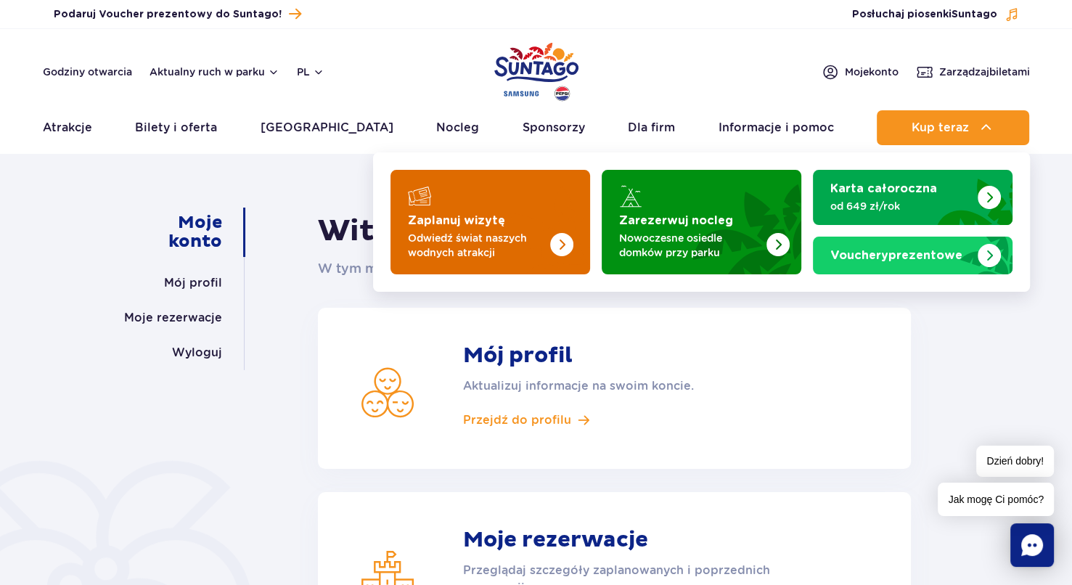
click at [530, 210] on img "Zaplanuj wizytę" at bounding box center [531, 217] width 115 height 113
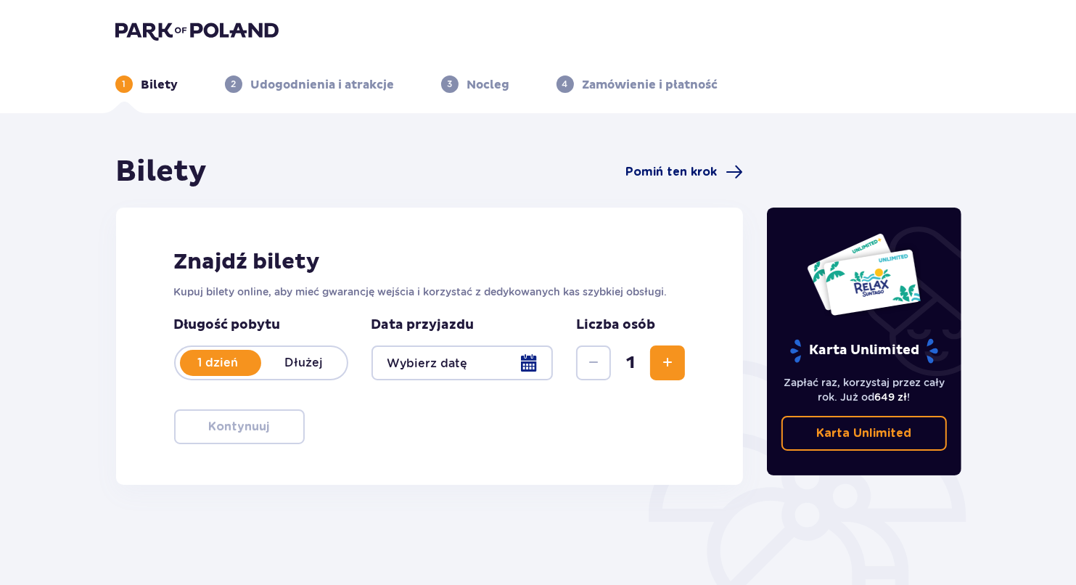
click at [675, 166] on span "Pomiń ten krok" at bounding box center [670, 172] width 91 height 16
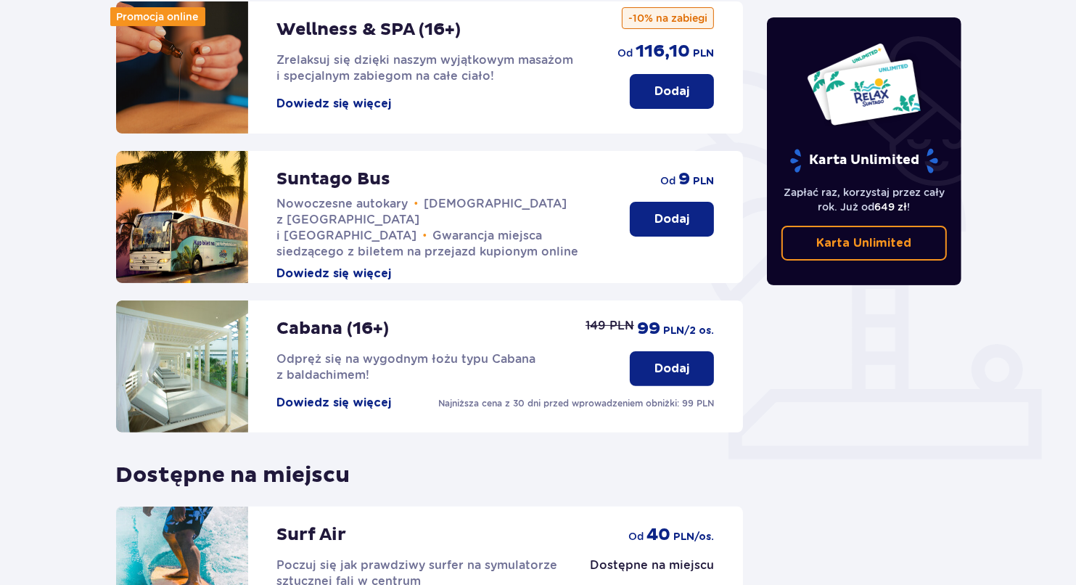
click at [667, 202] on button "Dodaj" at bounding box center [672, 219] width 84 height 35
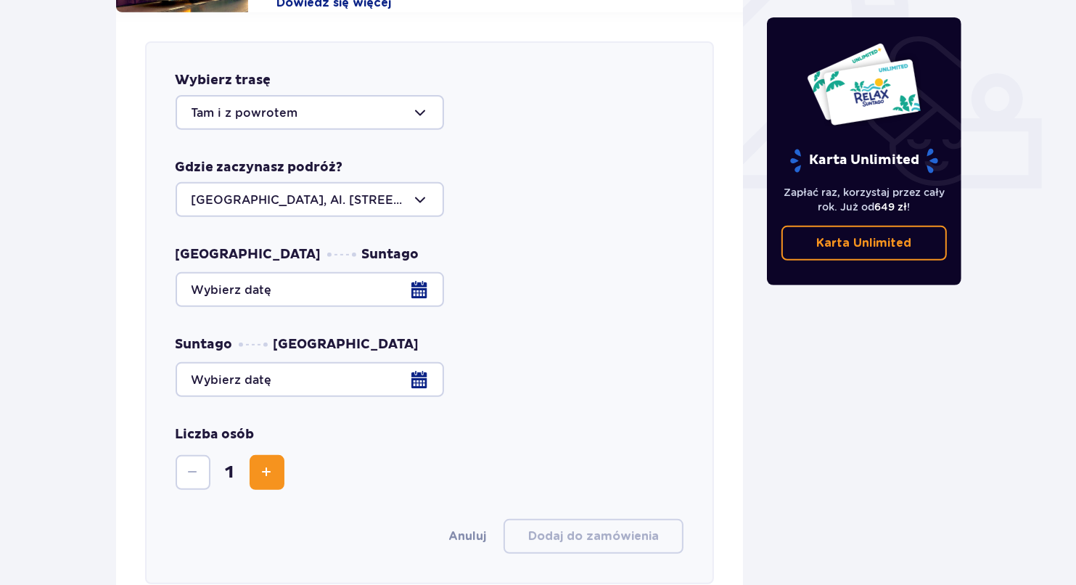
scroll to position [570, 0]
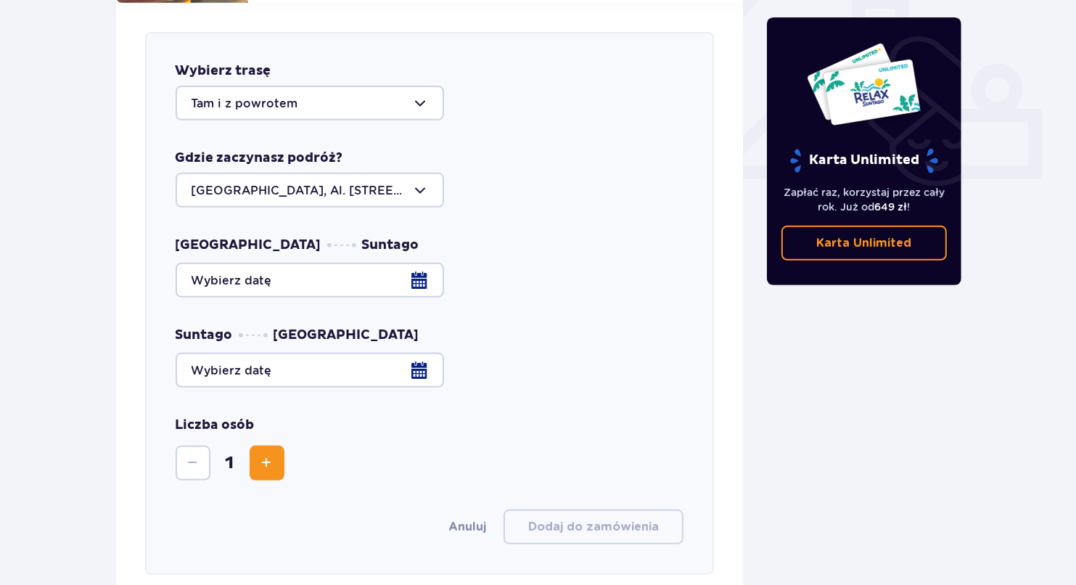
click at [307, 86] on div at bounding box center [310, 103] width 268 height 35
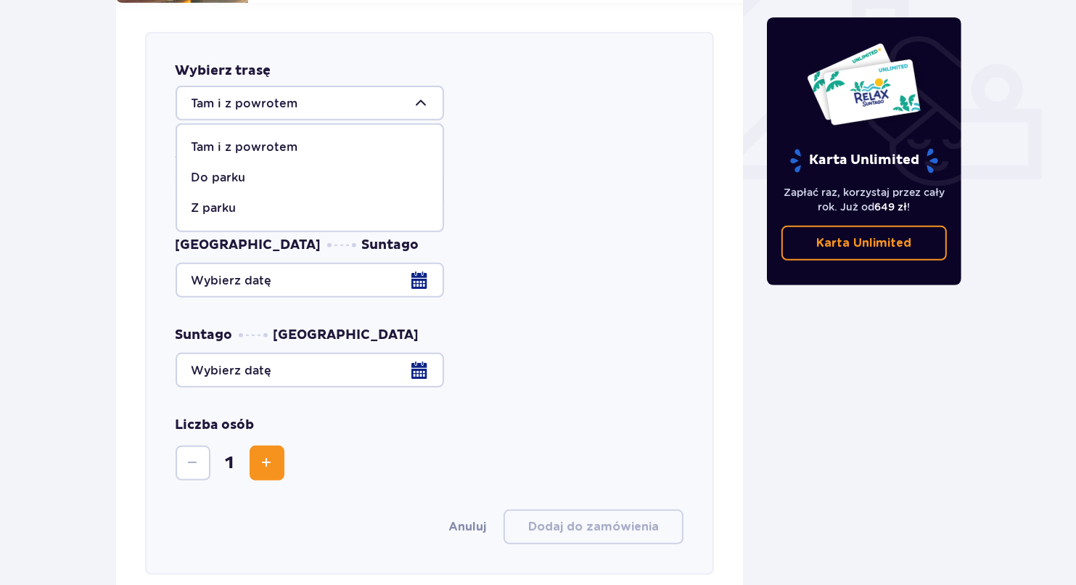
click at [270, 170] on div "Do parku" at bounding box center [310, 178] width 237 height 16
type input "Do parku"
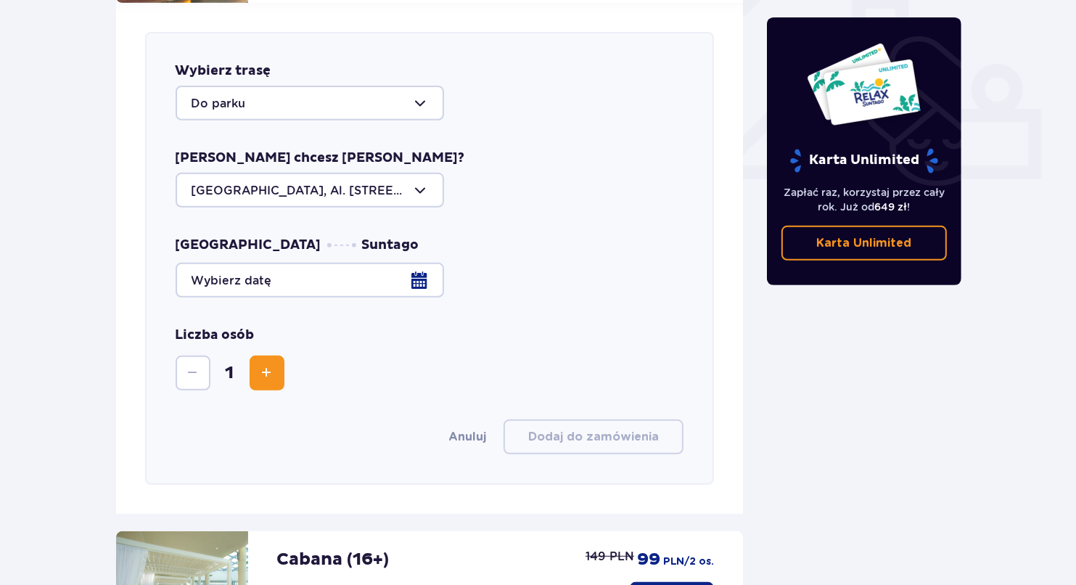
click at [285, 178] on div at bounding box center [310, 190] width 268 height 35
drag, startPoint x: 614, startPoint y: 224, endPoint x: 464, endPoint y: 231, distance: 151.1
click at [615, 220] on div "Wybierz trasę Do parku Skąd chcesz jechać? Warszawa, Al. Jerozolimskie 56 Warsz…" at bounding box center [430, 258] width 570 height 453
click at [362, 264] on div at bounding box center [430, 280] width 509 height 35
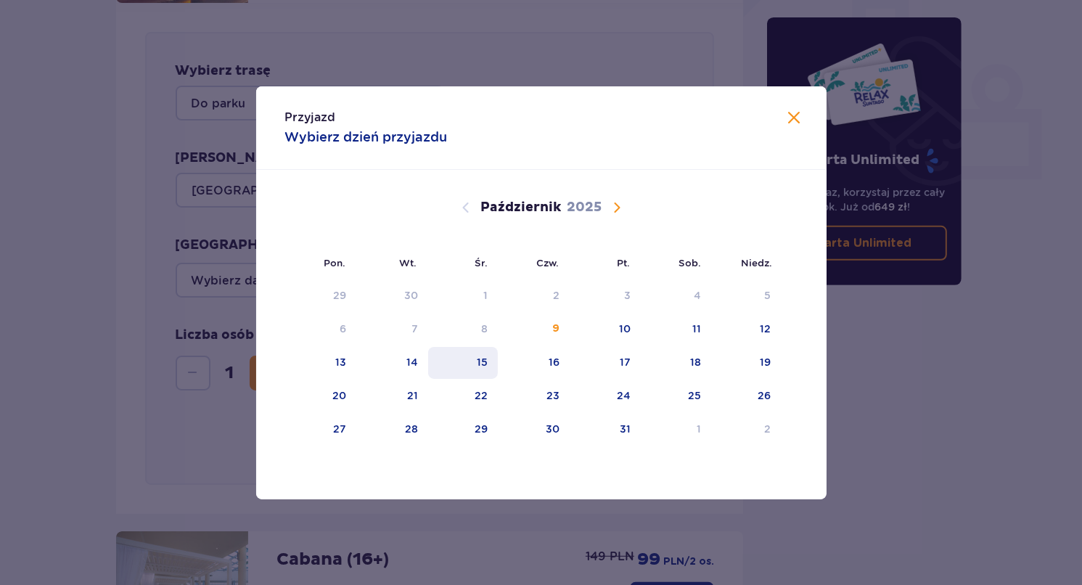
click at [484, 361] on div "15" at bounding box center [482, 362] width 11 height 15
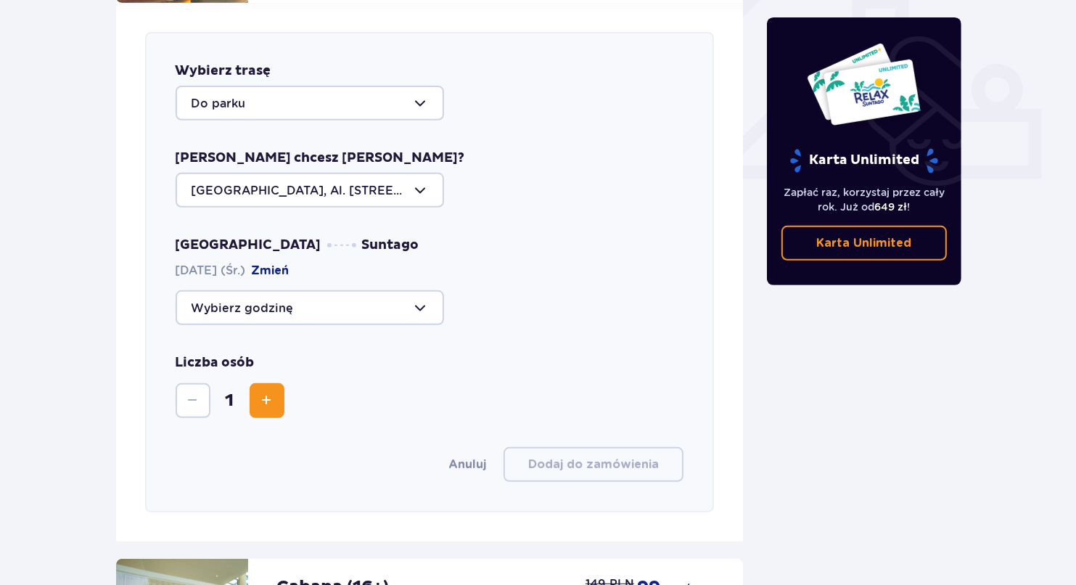
click at [269, 392] on span "Zwiększ" at bounding box center [266, 400] width 17 height 17
click at [335, 291] on div at bounding box center [310, 307] width 268 height 35
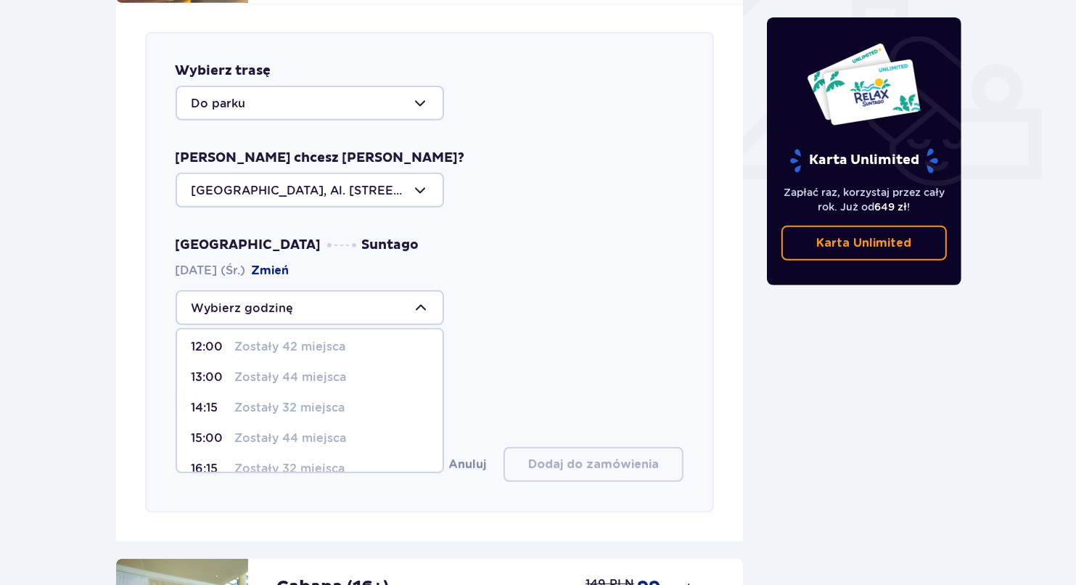
scroll to position [146, 0]
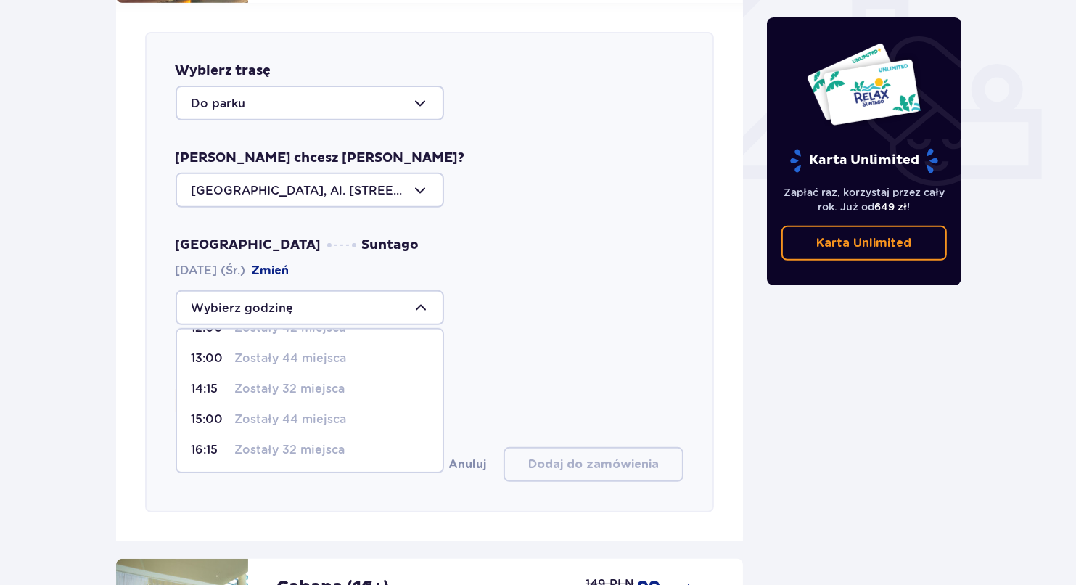
click at [276, 442] on p "Zostały 32 miejsca" at bounding box center [290, 450] width 110 height 16
type input "16:15"
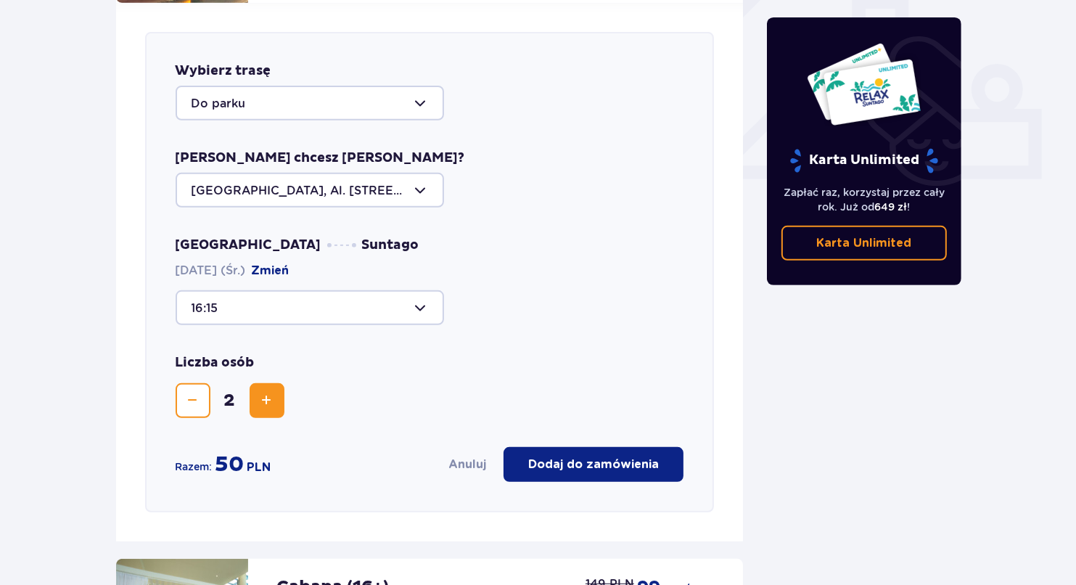
scroll to position [715, 0]
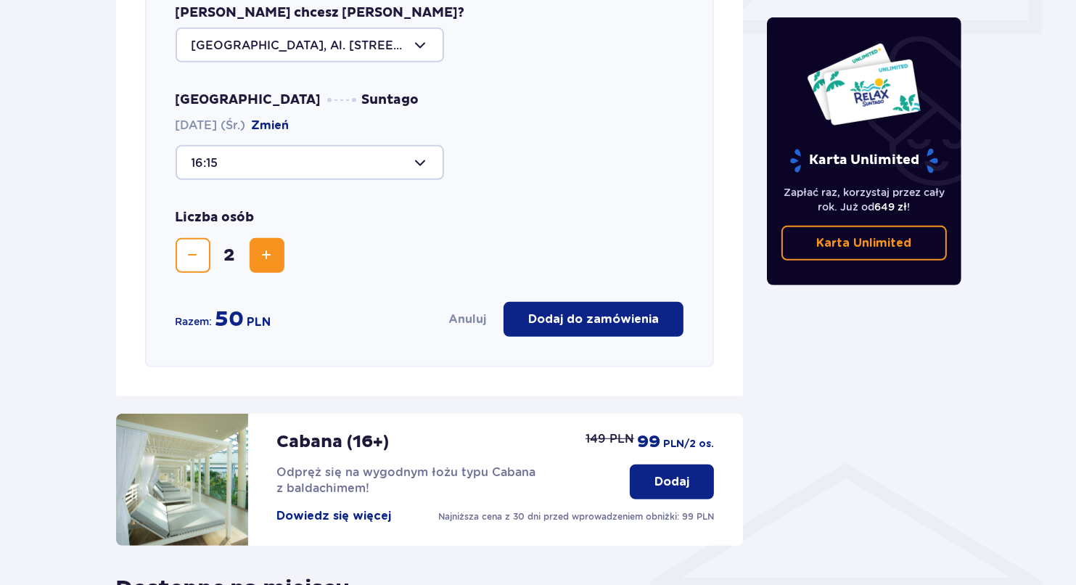
click at [580, 313] on button "Dodaj do zamówienia" at bounding box center [593, 319] width 180 height 35
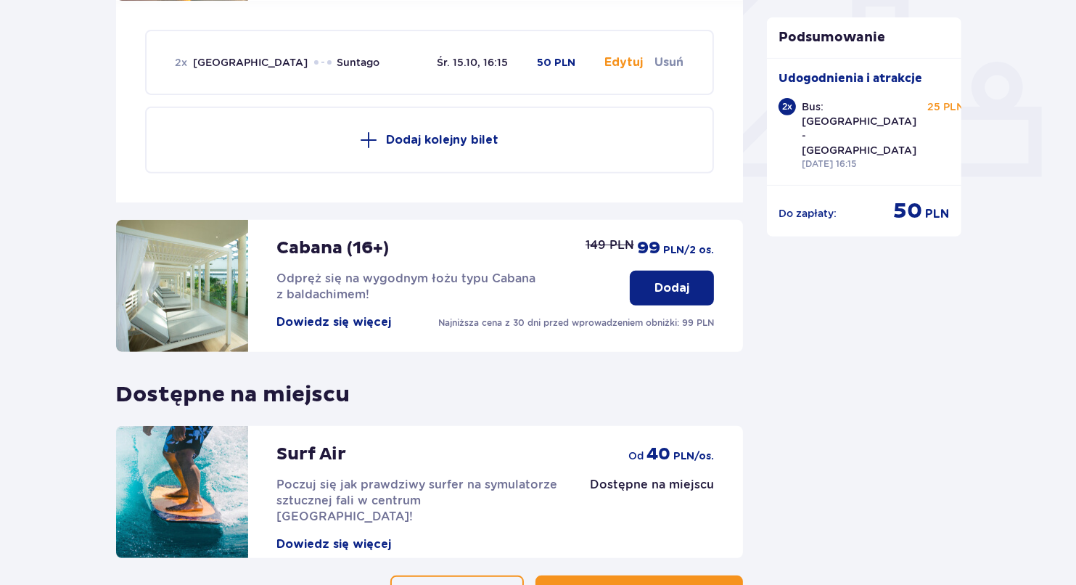
click at [677, 271] on button "Dodaj" at bounding box center [672, 288] width 84 height 35
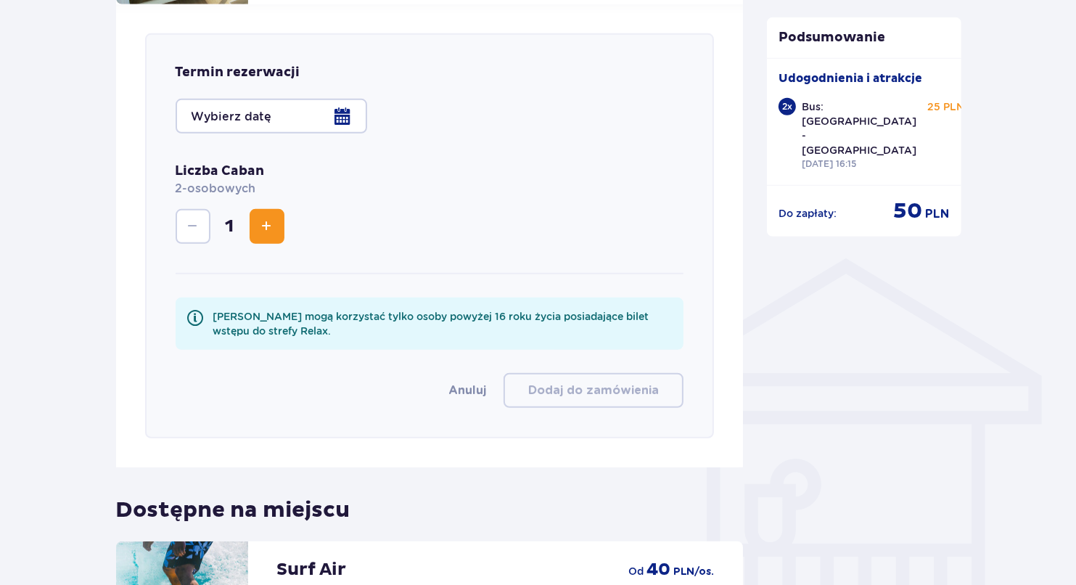
scroll to position [920, 0]
click at [299, 118] on div "Termin rezerwacji Liczba Caban 2-osobowych 1 Z Caban mogą korzystać tylko osoby…" at bounding box center [430, 235] width 570 height 405
click at [304, 111] on div at bounding box center [272, 116] width 192 height 35
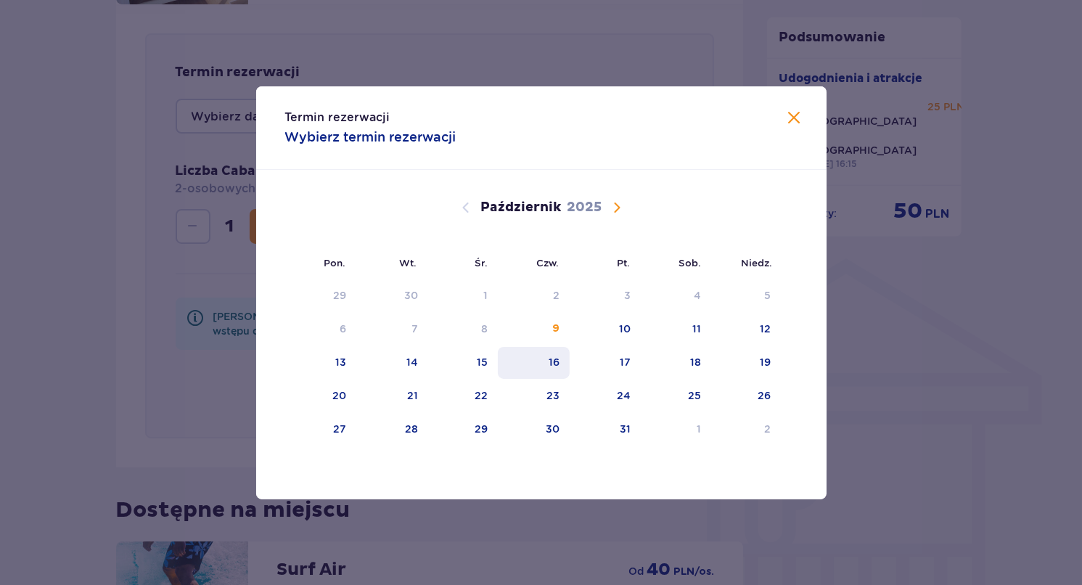
click at [554, 356] on div "16" at bounding box center [553, 362] width 11 height 15
type input "[DATE] (Czw.)"
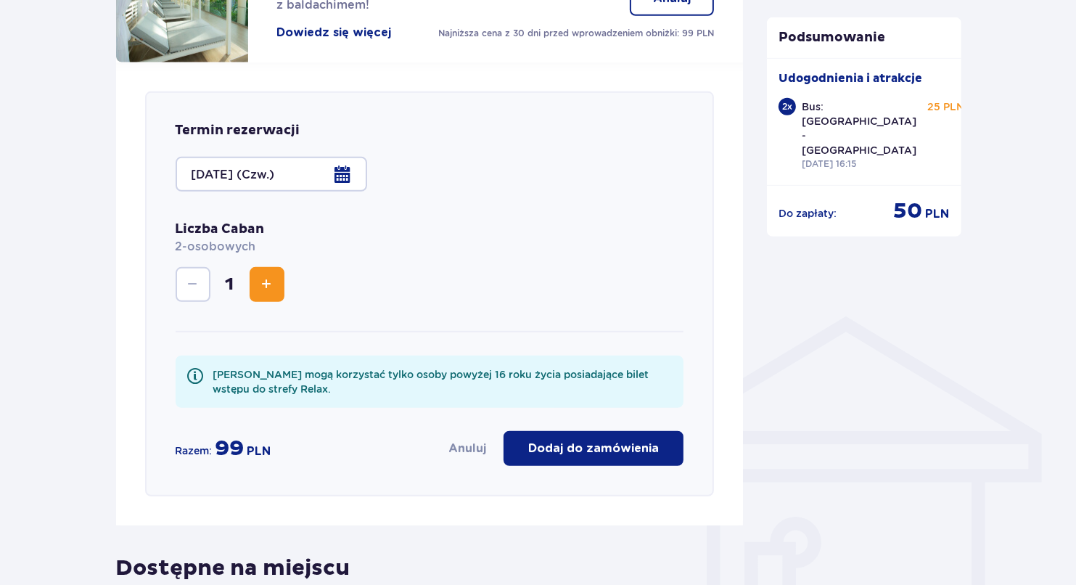
scroll to position [847, 0]
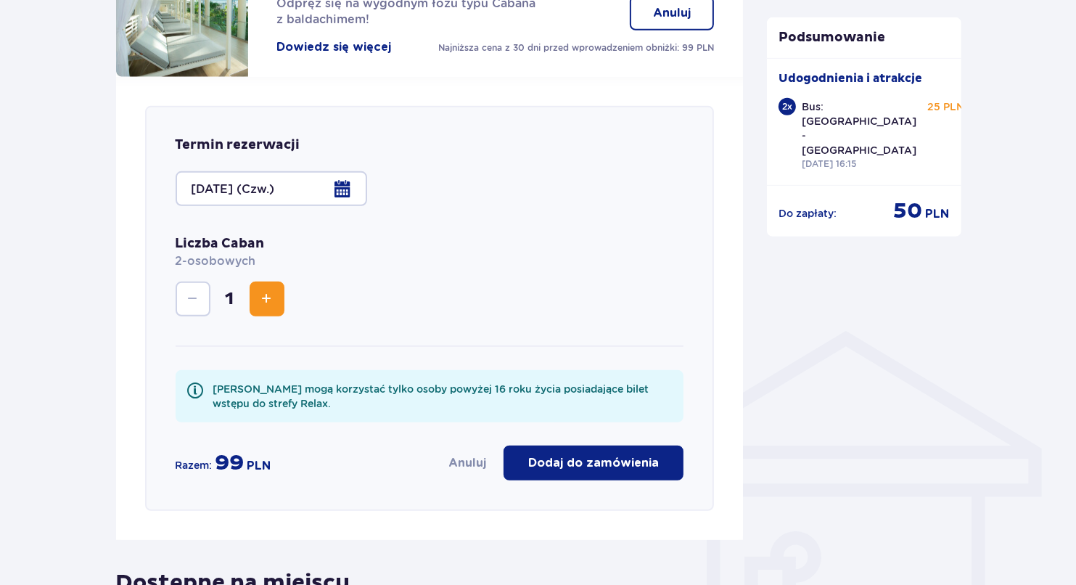
click at [634, 455] on p "Dodaj do zamówienia" at bounding box center [593, 463] width 131 height 16
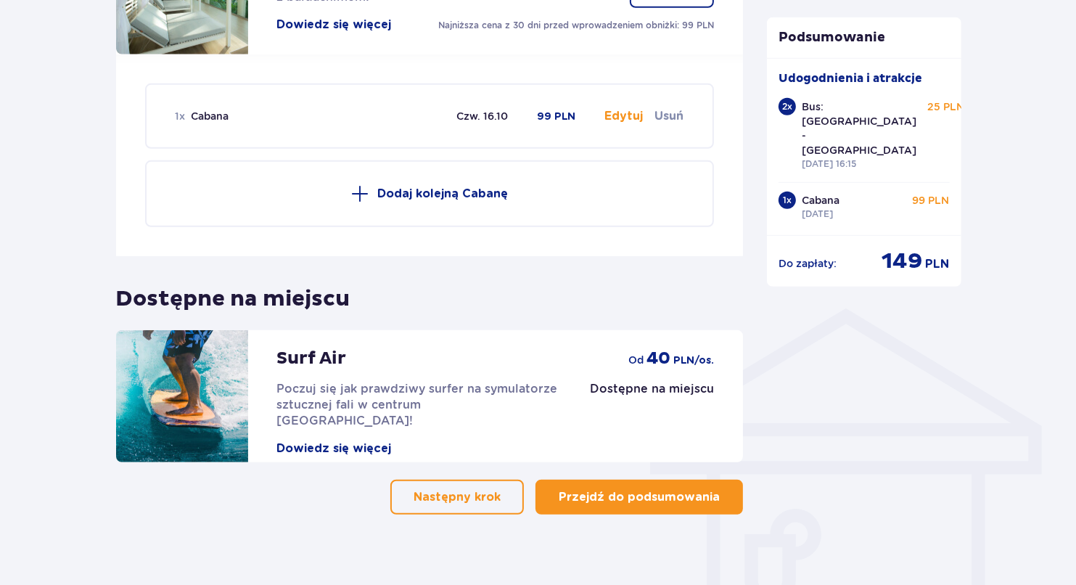
click at [643, 489] on p "Przejdź do podsumowania" at bounding box center [639, 497] width 161 height 16
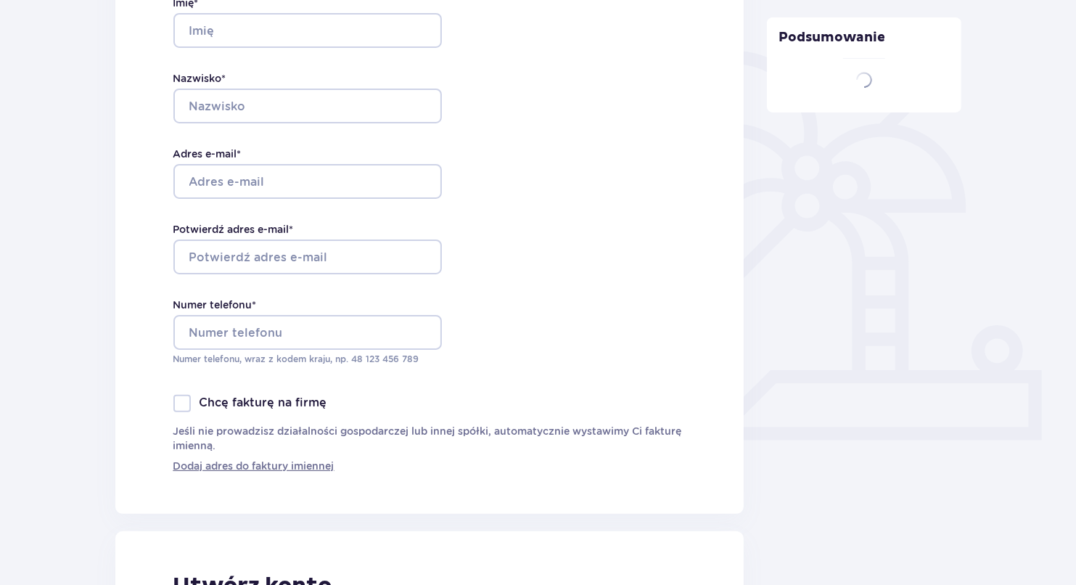
type input "[PERSON_NAME]"
type input "[EMAIL_ADDRESS][DOMAIN_NAME]"
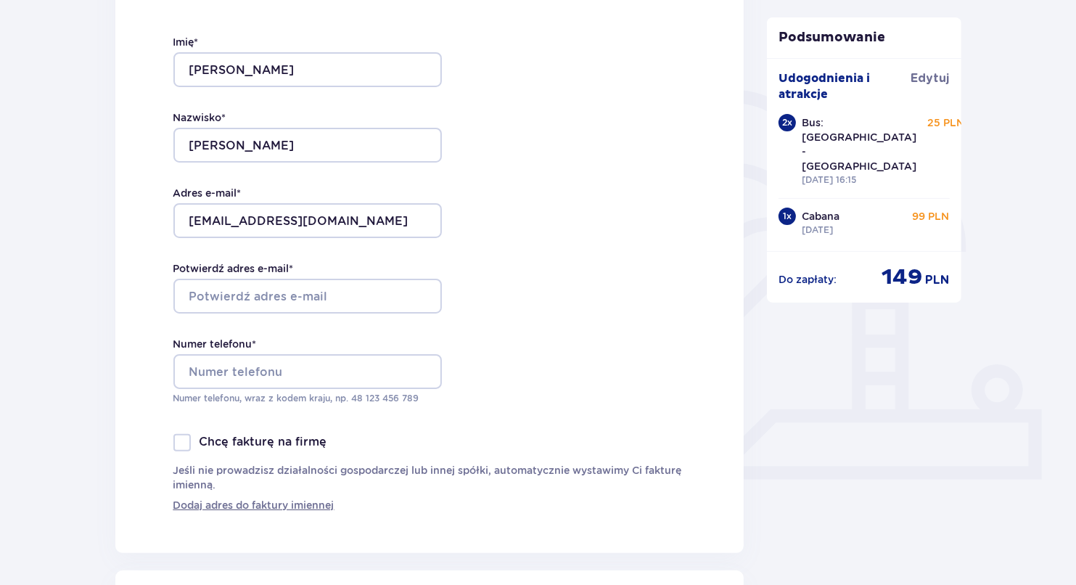
scroll to position [290, 0]
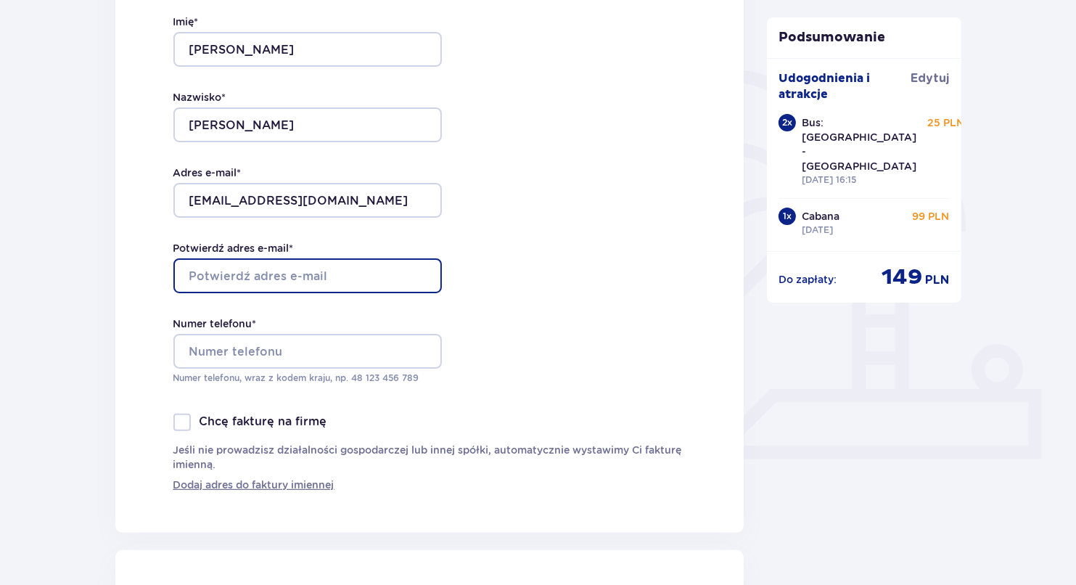
click at [365, 286] on input "Potwierdź adres e-mail *" at bounding box center [307, 275] width 268 height 35
type input "[EMAIL_ADDRESS][DOMAIN_NAME]"
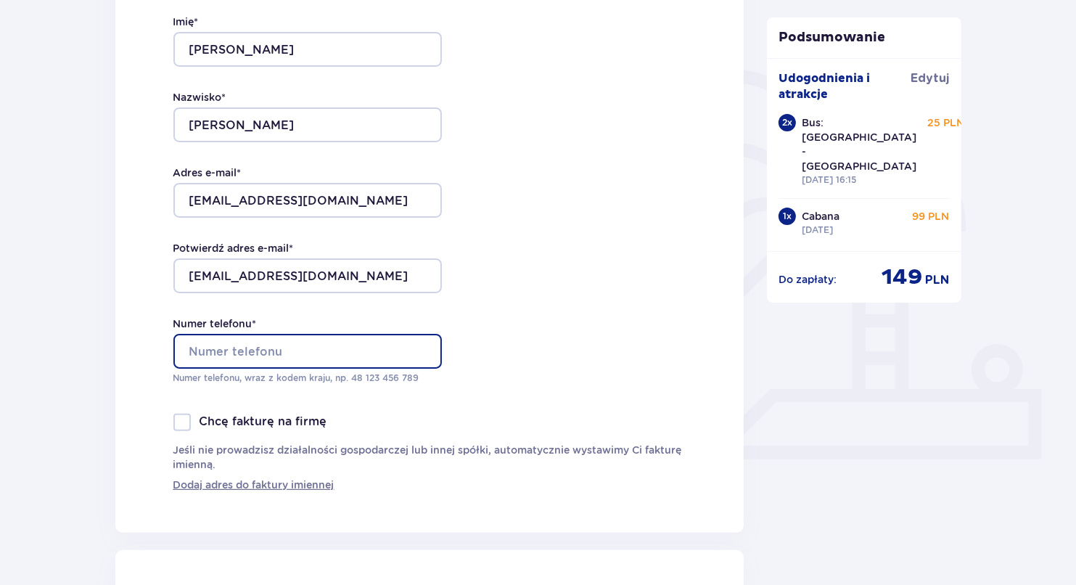
click at [336, 352] on input "Numer telefonu *" at bounding box center [307, 351] width 268 height 35
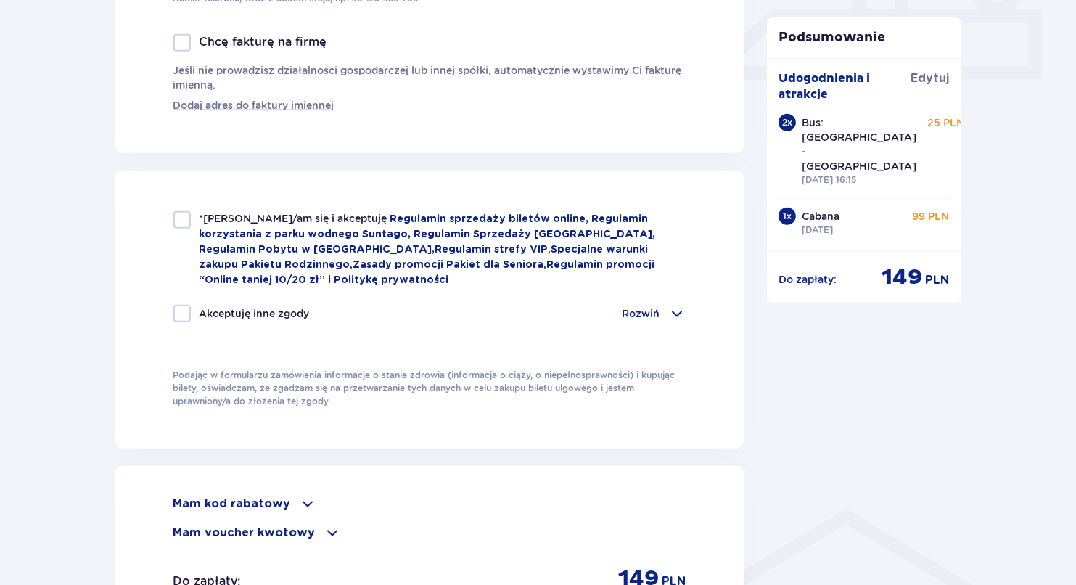
scroll to position [725, 0]
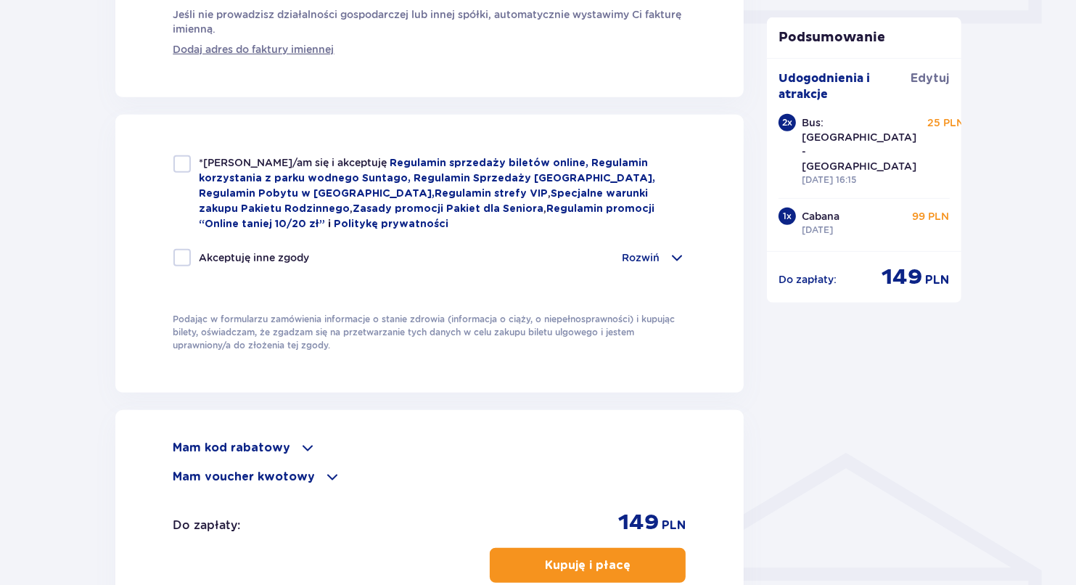
type input "573122179"
click at [182, 161] on div at bounding box center [181, 163] width 17 height 17
checkbox input "true"
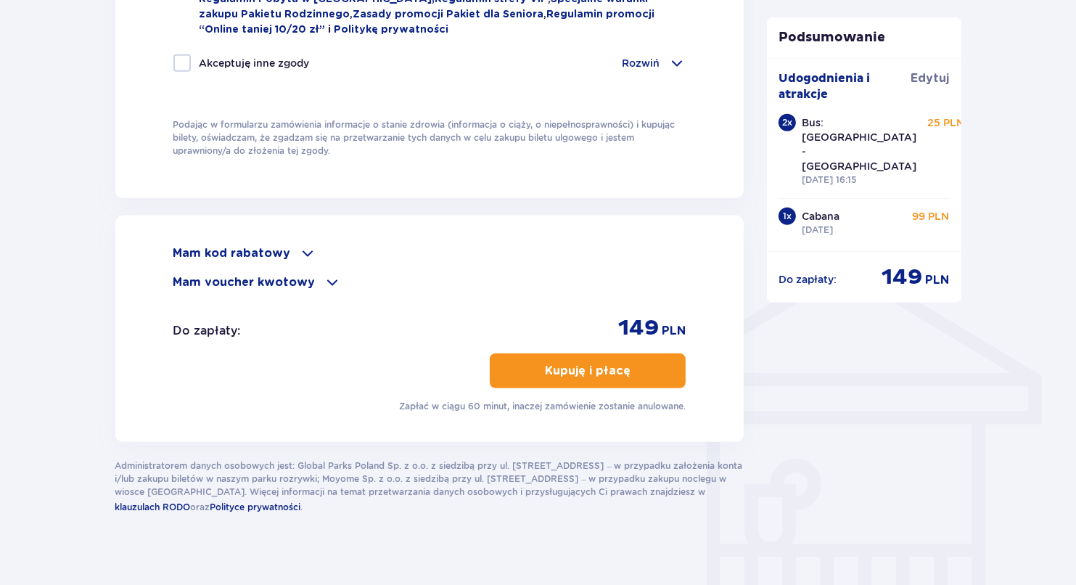
scroll to position [933, 0]
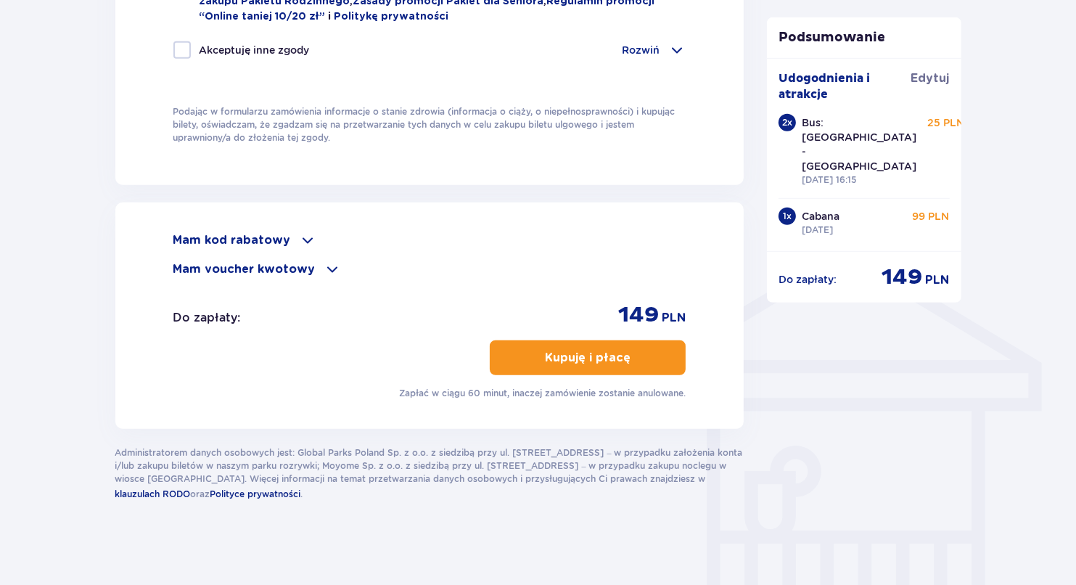
click at [626, 349] on span "button" at bounding box center [633, 357] width 17 height 17
